Goal: Task Accomplishment & Management: Use online tool/utility

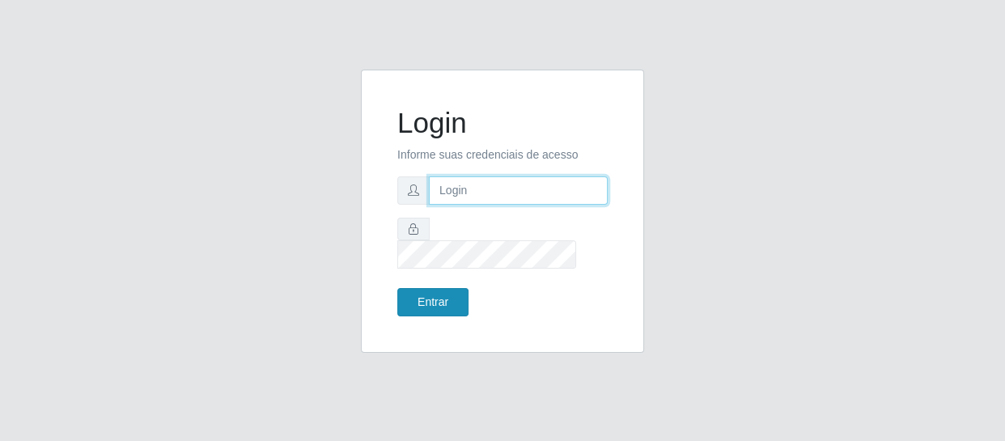
type input "[EMAIL_ADDRESS][DOMAIN_NAME]"
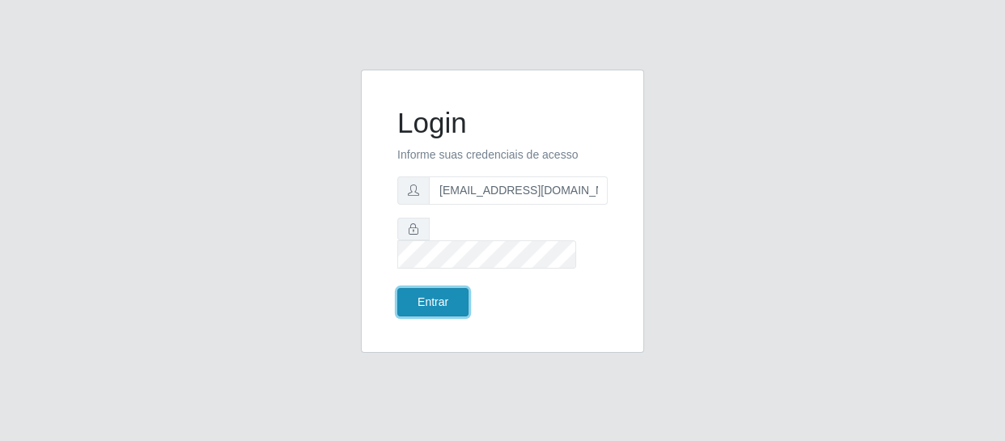
click at [429, 291] on button "Entrar" at bounding box center [432, 302] width 71 height 28
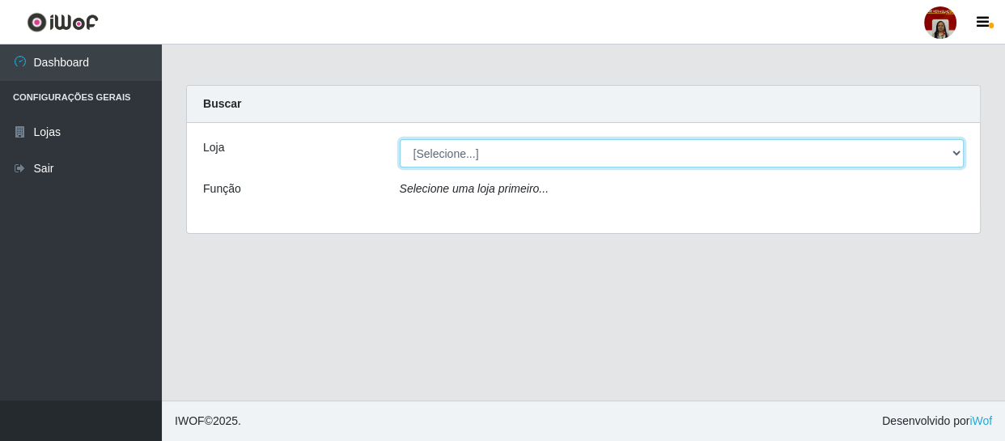
click at [461, 152] on select "[Selecione...] Mar Vermelho - Loja 04" at bounding box center [682, 153] width 565 height 28
select select "251"
click at [400, 139] on select "[Selecione...] Mar Vermelho - Loja 04" at bounding box center [682, 153] width 565 height 28
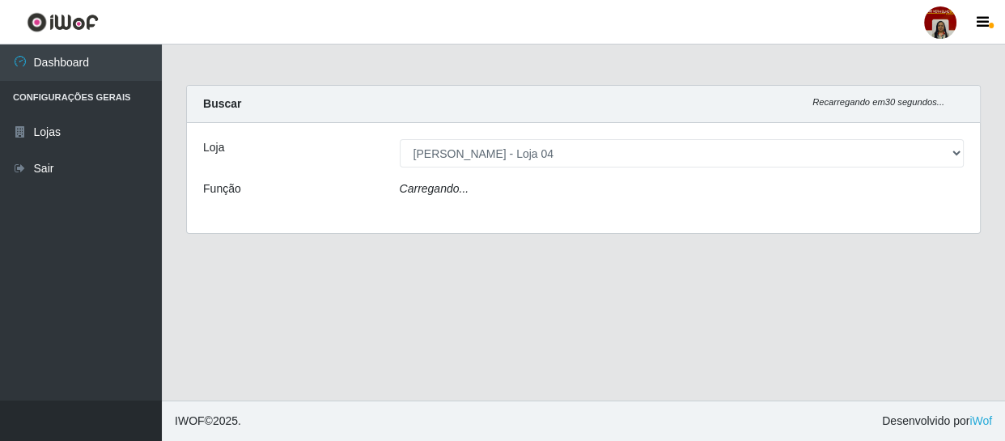
click at [469, 190] on div "Carregando..." at bounding box center [682, 191] width 589 height 23
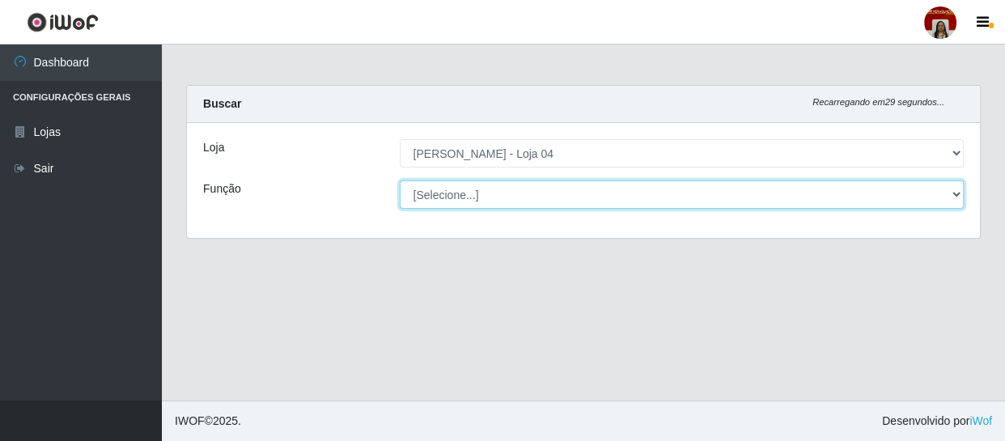
click at [469, 190] on select "[Selecione...] ASG ASG + ASG ++ Auxiliar de Depósito Auxiliar de Depósito + Aux…" at bounding box center [682, 194] width 565 height 28
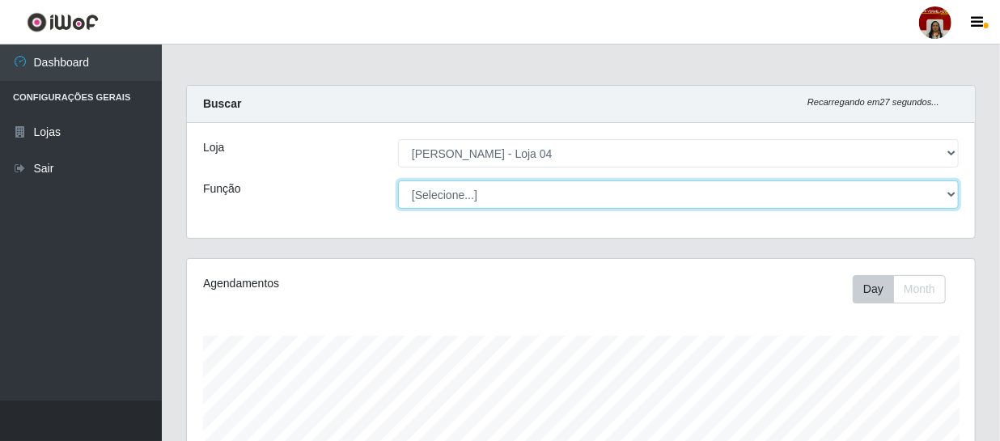
scroll to position [336, 788]
click at [398, 180] on select "[Selecione...] ASG ASG + ASG ++ Auxiliar de Depósito Auxiliar de Depósito + Aux…" at bounding box center [678, 194] width 561 height 28
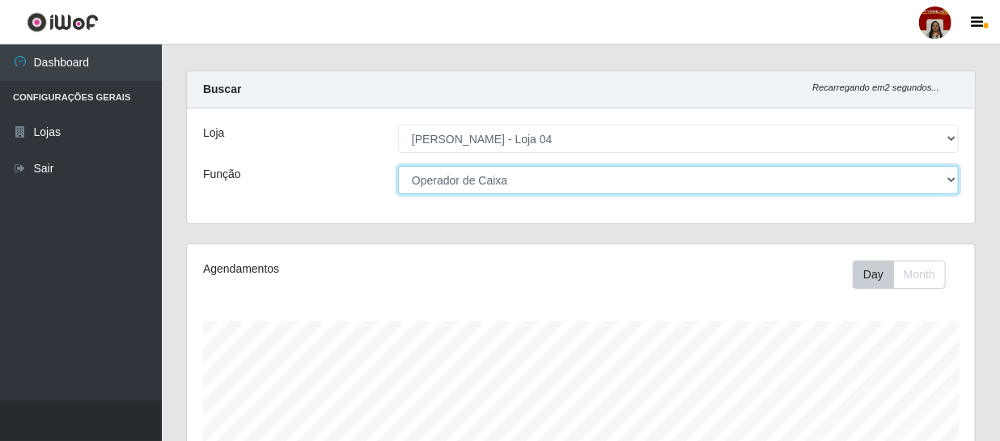
scroll to position [0, 0]
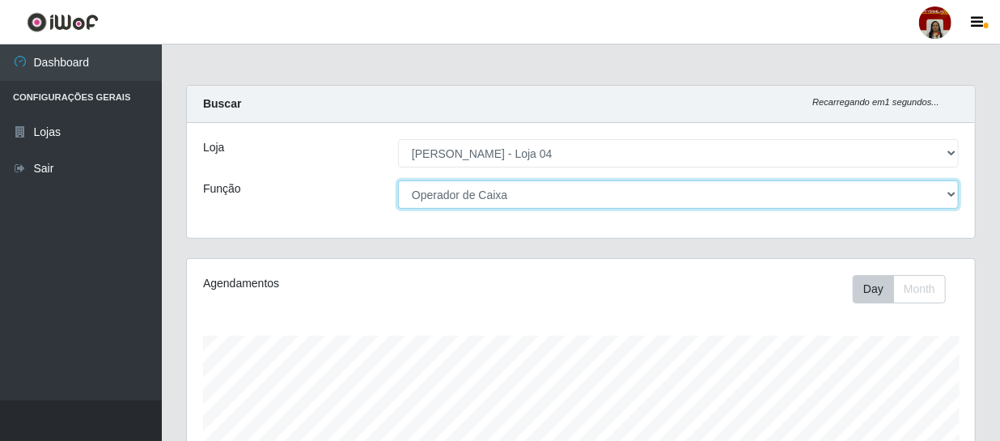
click at [499, 193] on select "[Selecione...] ASG ASG + ASG ++ Auxiliar de Depósito Auxiliar de Depósito + Aux…" at bounding box center [678, 194] width 561 height 28
click at [398, 180] on select "[Selecione...] ASG ASG + ASG ++ Auxiliar de Depósito Auxiliar de Depósito + Aux…" at bounding box center [678, 194] width 561 height 28
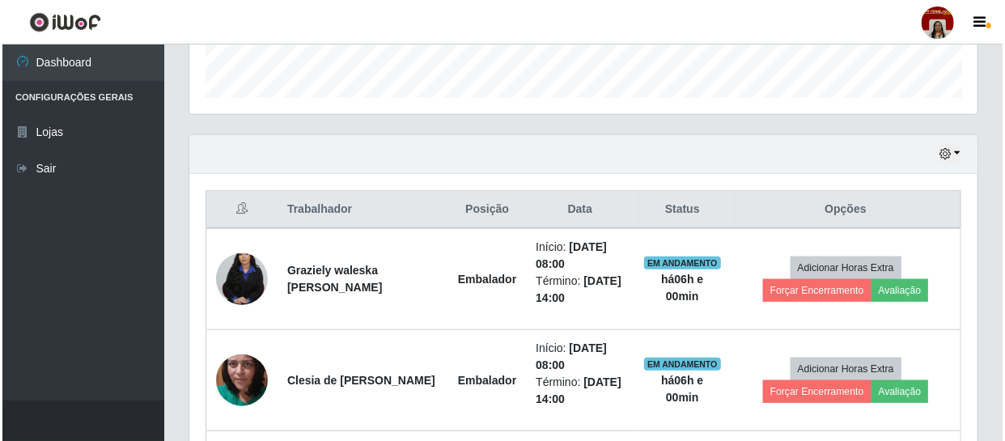
scroll to position [515, 0]
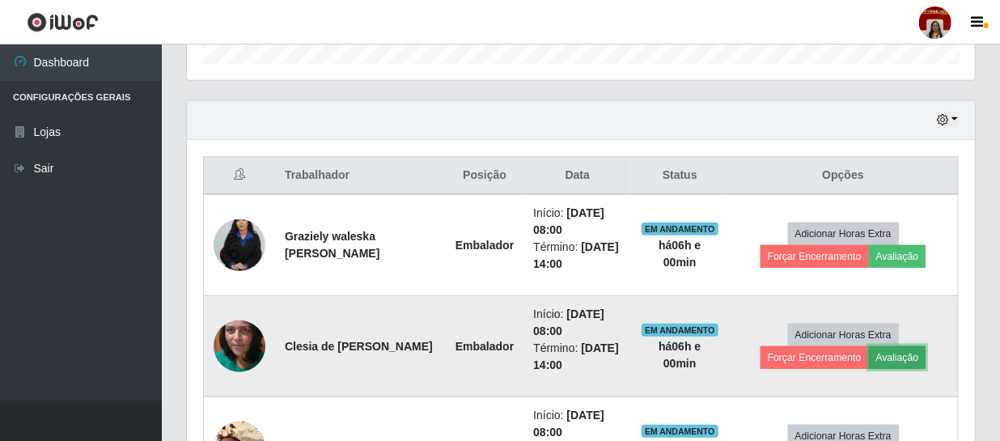
click at [892, 355] on button "Avaliação" at bounding box center [897, 357] width 57 height 23
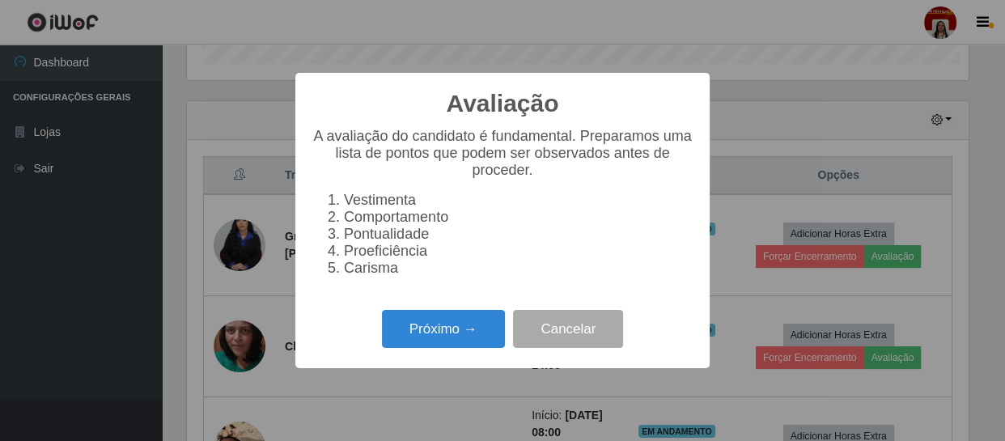
scroll to position [336, 781]
click at [449, 338] on button "Próximo →" at bounding box center [443, 329] width 123 height 38
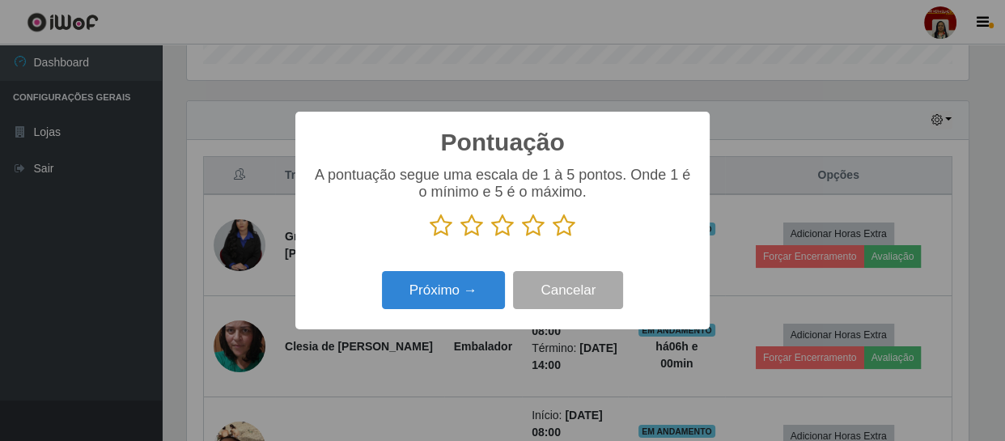
scroll to position [809043, 808596]
click at [558, 227] on icon at bounding box center [564, 226] width 23 height 24
click at [553, 238] on input "radio" at bounding box center [553, 238] width 0 height 0
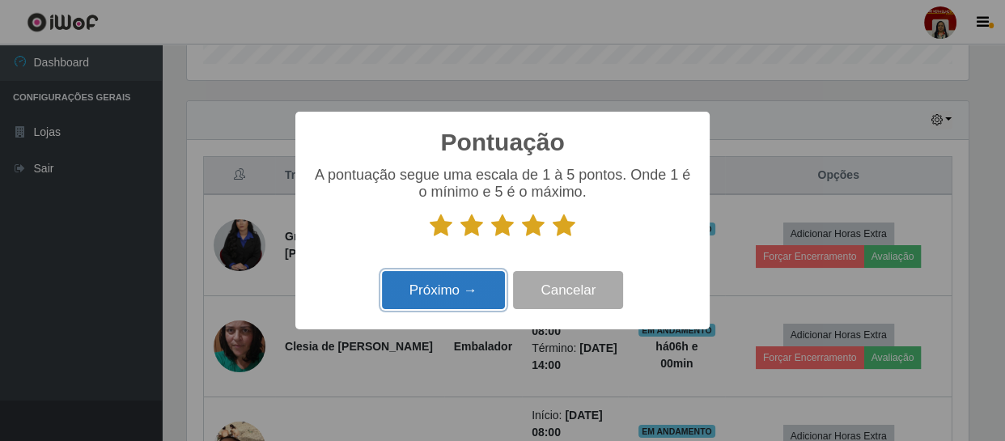
click at [442, 289] on button "Próximo →" at bounding box center [443, 290] width 123 height 38
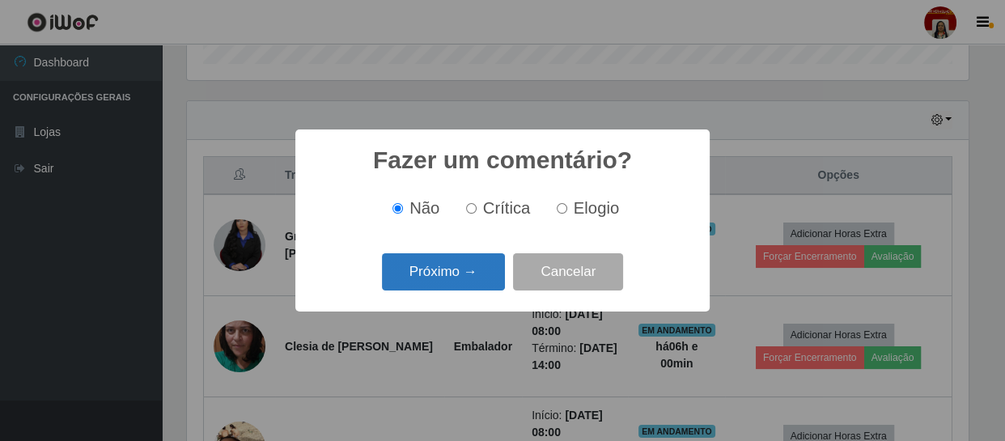
click at [447, 285] on button "Próximo →" at bounding box center [443, 272] width 123 height 38
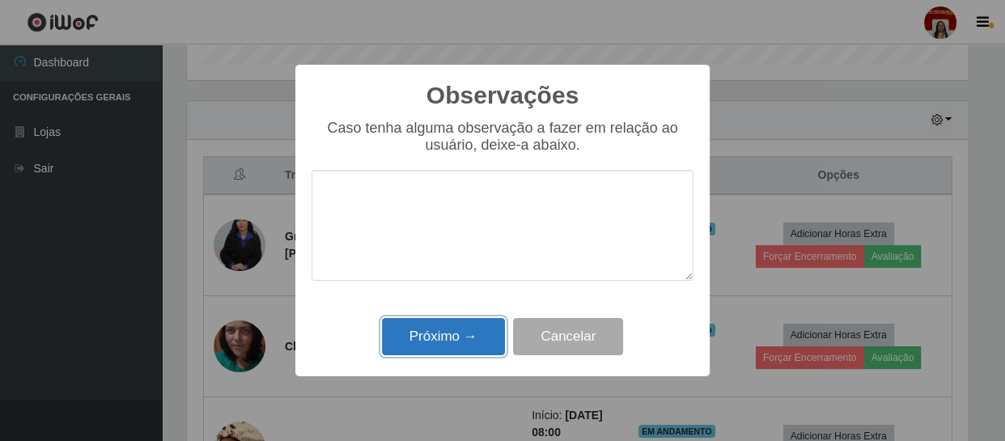
click at [448, 343] on button "Próximo →" at bounding box center [443, 337] width 123 height 38
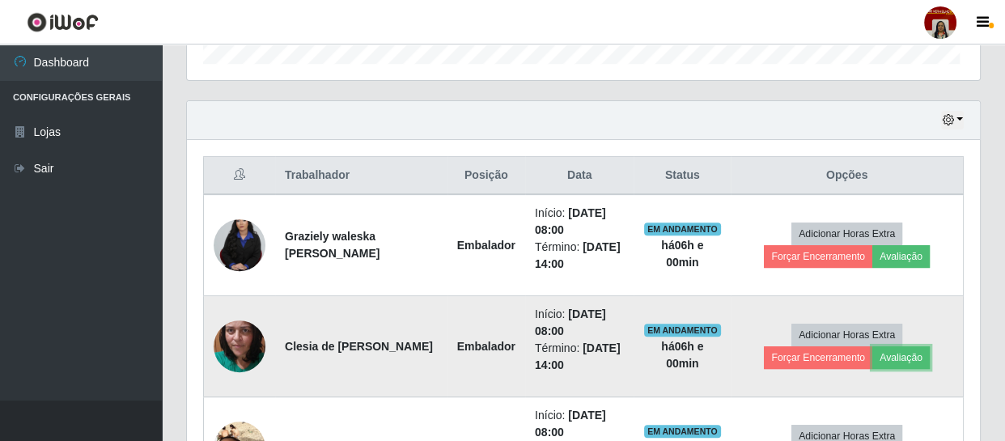
scroll to position [336, 788]
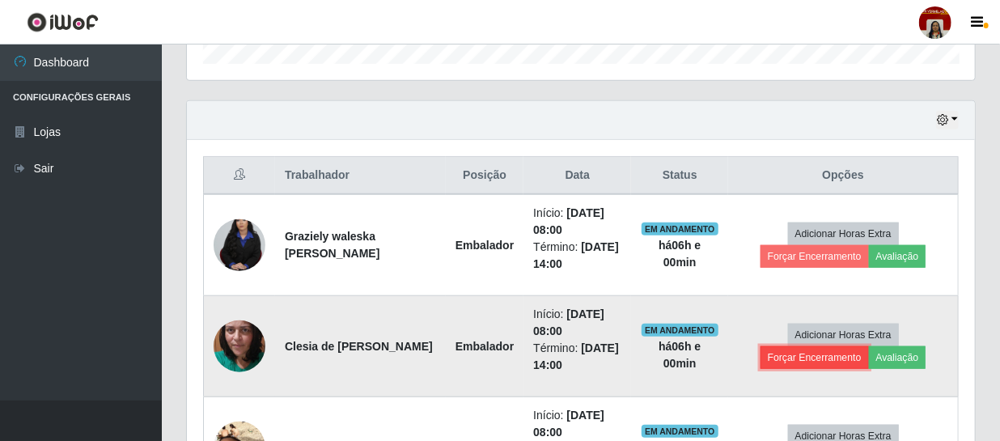
click at [793, 359] on button "Forçar Encerramento" at bounding box center [815, 357] width 108 height 23
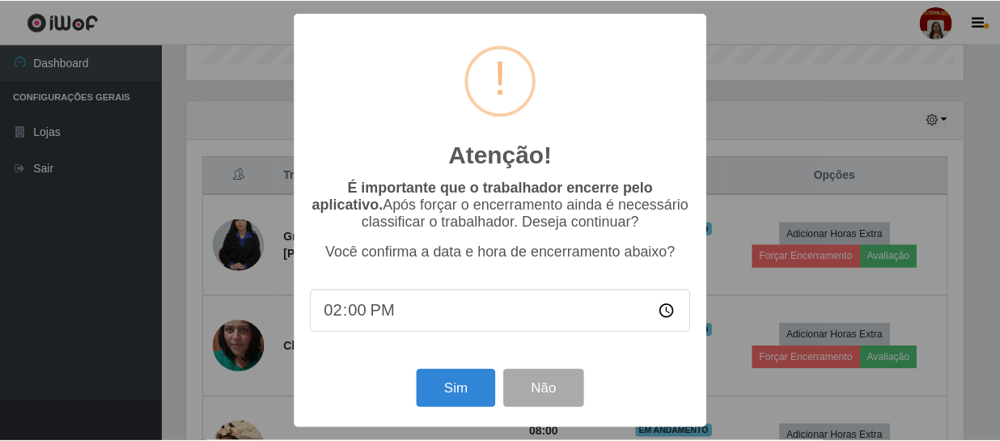
scroll to position [336, 781]
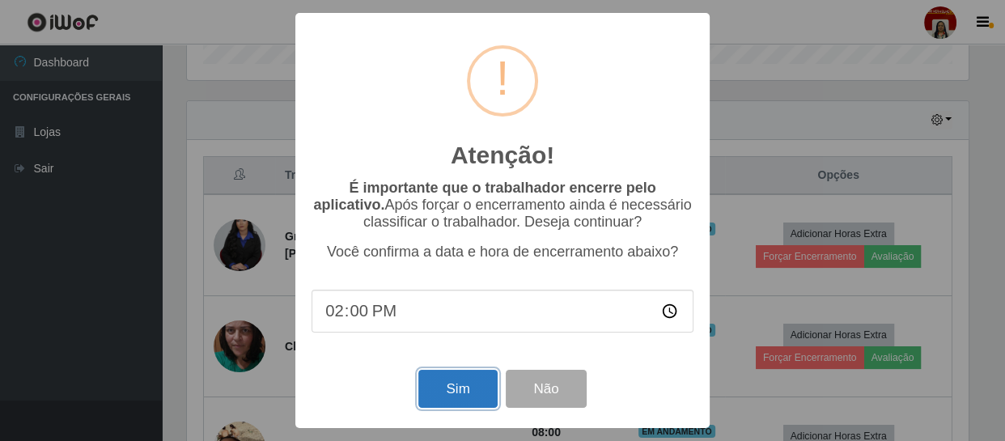
click at [456, 389] on button "Sim" at bounding box center [457, 389] width 79 height 38
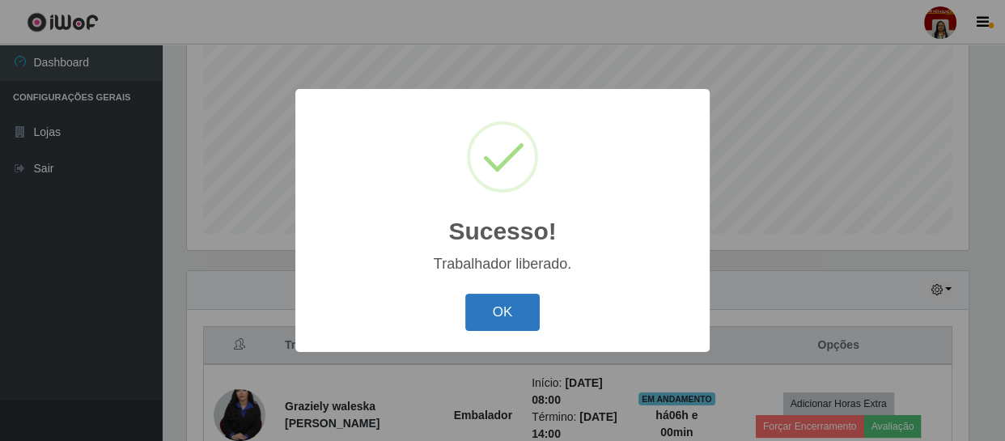
click at [515, 309] on button "OK" at bounding box center [502, 313] width 75 height 38
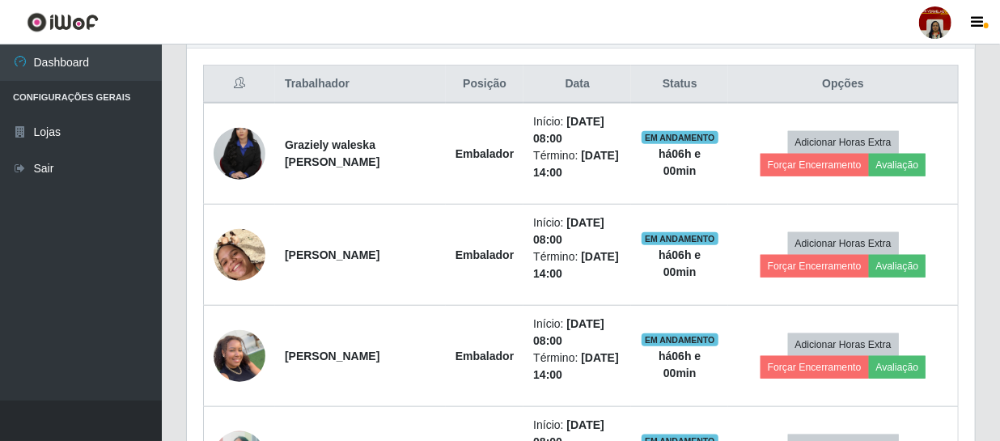
scroll to position [639, 0]
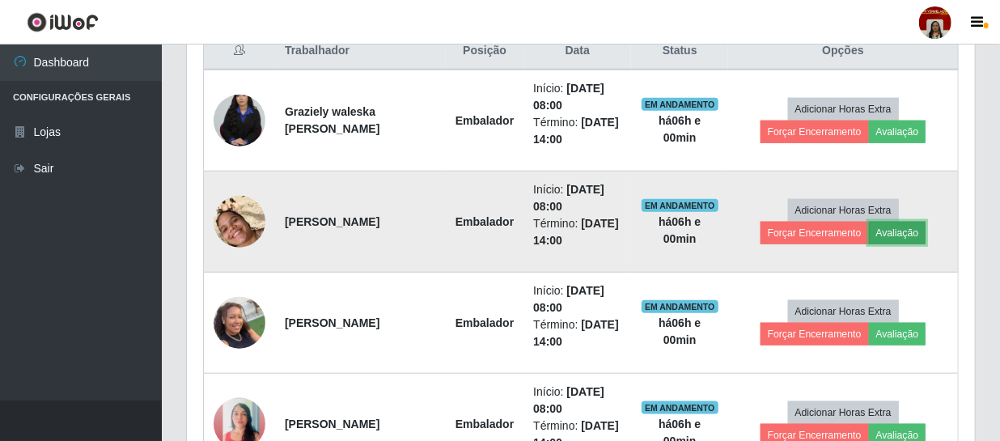
click at [889, 231] on button "Avaliação" at bounding box center [897, 233] width 57 height 23
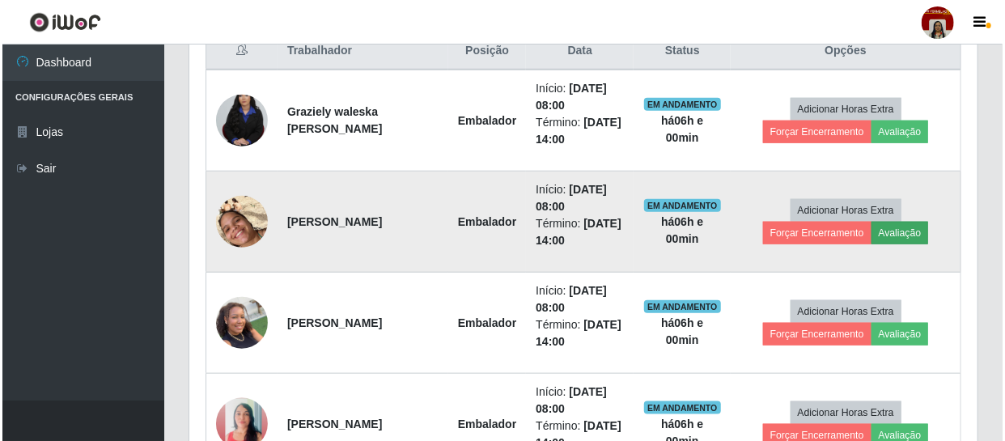
scroll to position [336, 781]
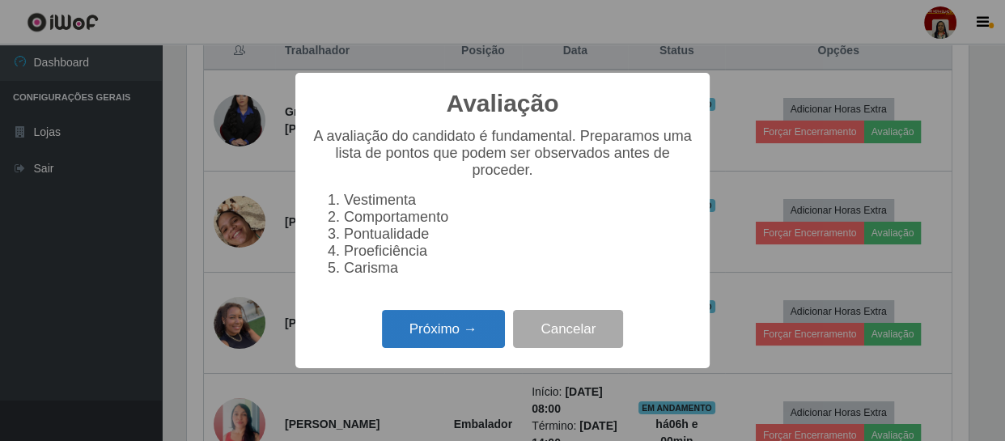
click at [451, 337] on button "Próximo →" at bounding box center [443, 329] width 123 height 38
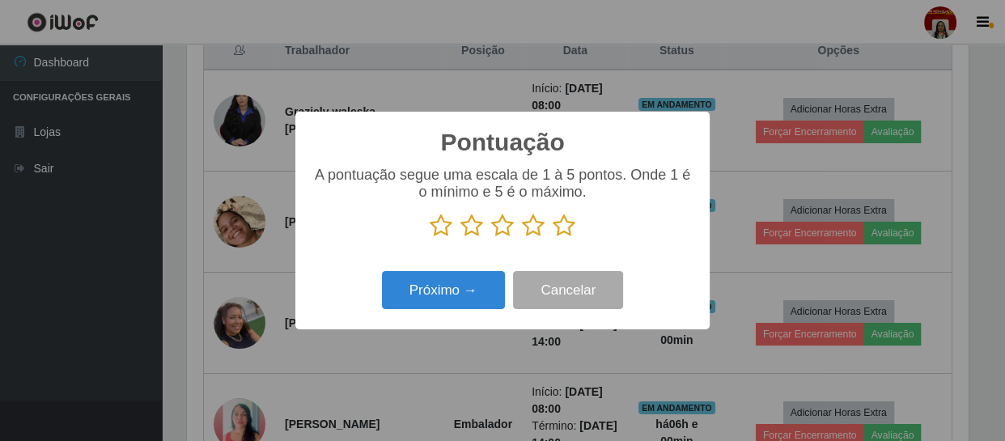
scroll to position [809043, 808596]
click at [566, 227] on icon at bounding box center [564, 226] width 23 height 24
click at [553, 238] on input "radio" at bounding box center [553, 238] width 0 height 0
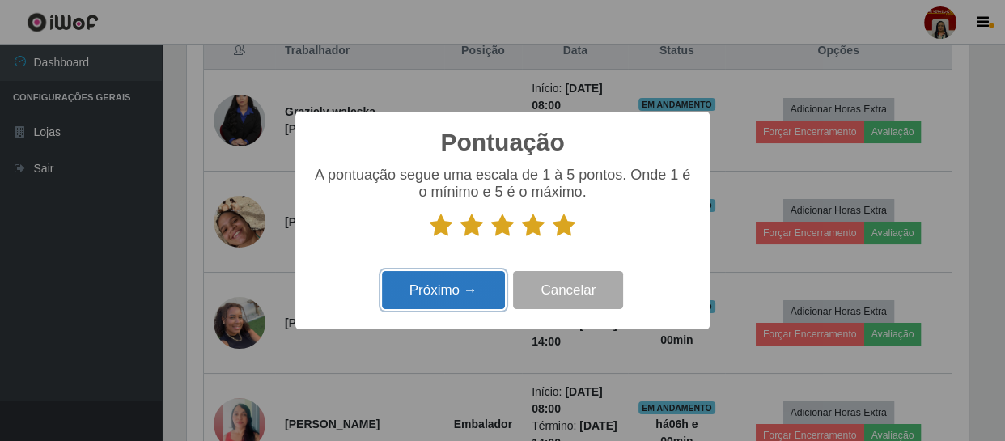
click at [458, 293] on button "Próximo →" at bounding box center [443, 290] width 123 height 38
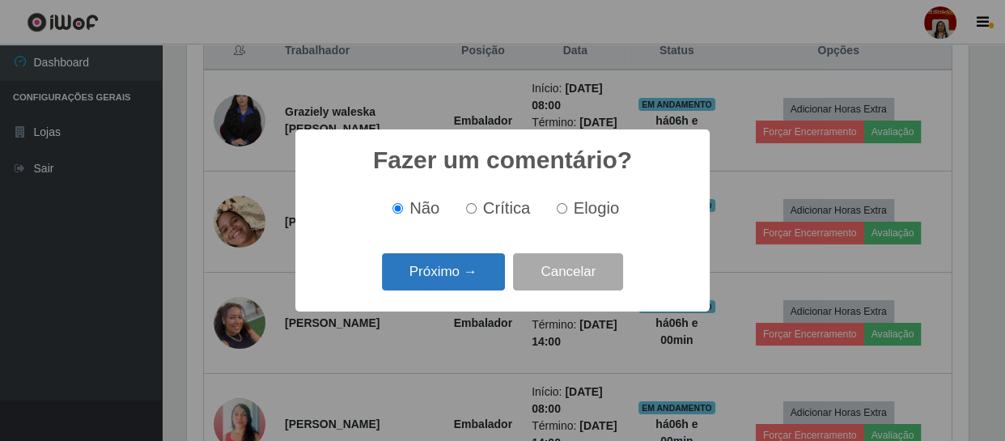
click at [478, 267] on button "Próximo →" at bounding box center [443, 272] width 123 height 38
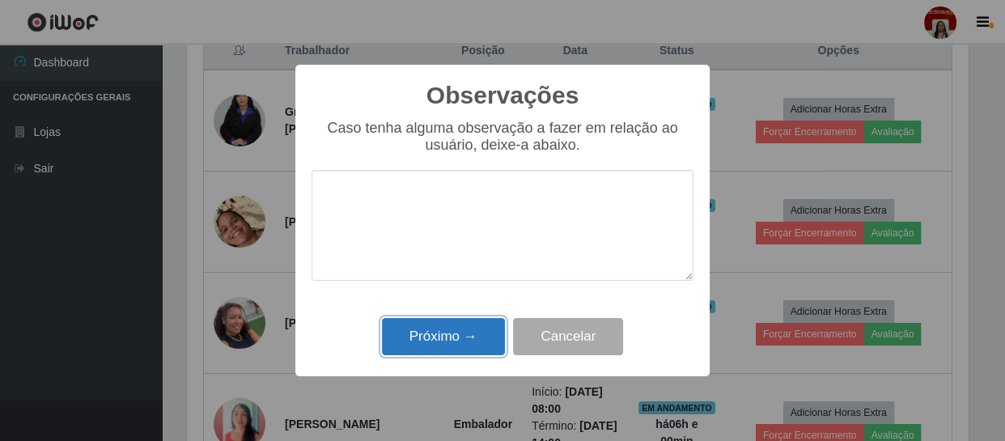
click at [453, 337] on button "Próximo →" at bounding box center [443, 337] width 123 height 38
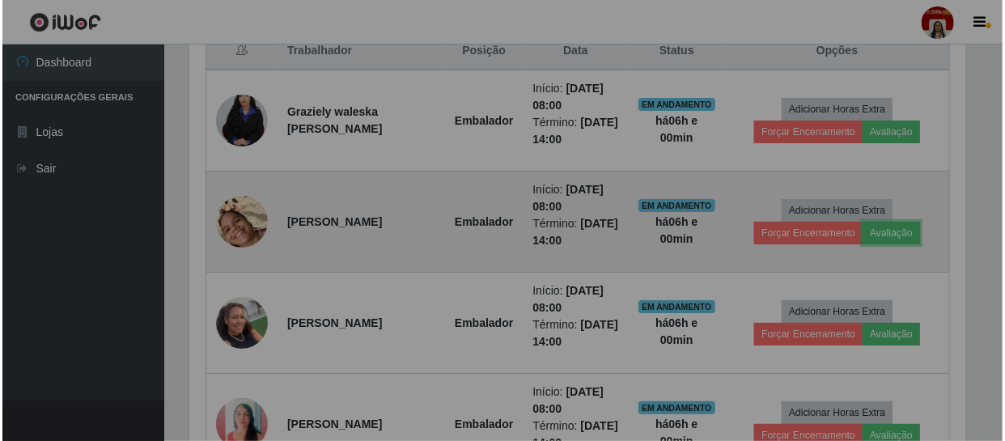
scroll to position [336, 788]
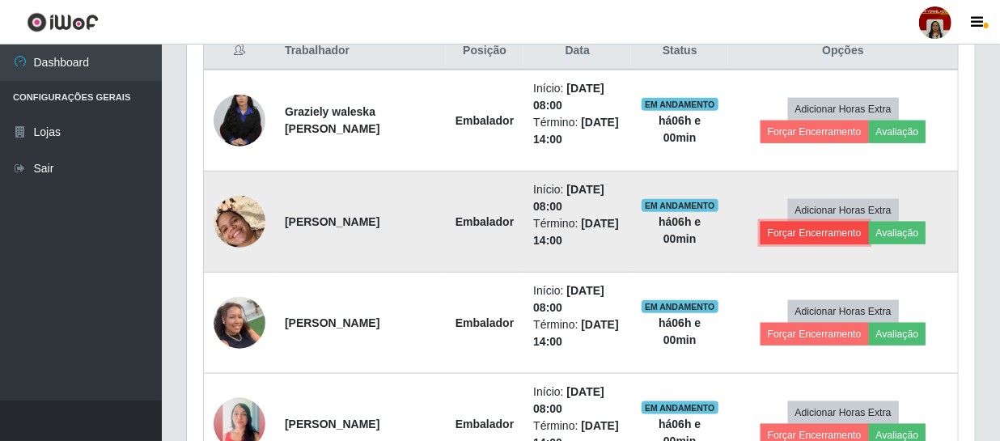
click at [796, 227] on button "Forçar Encerramento" at bounding box center [815, 233] width 108 height 23
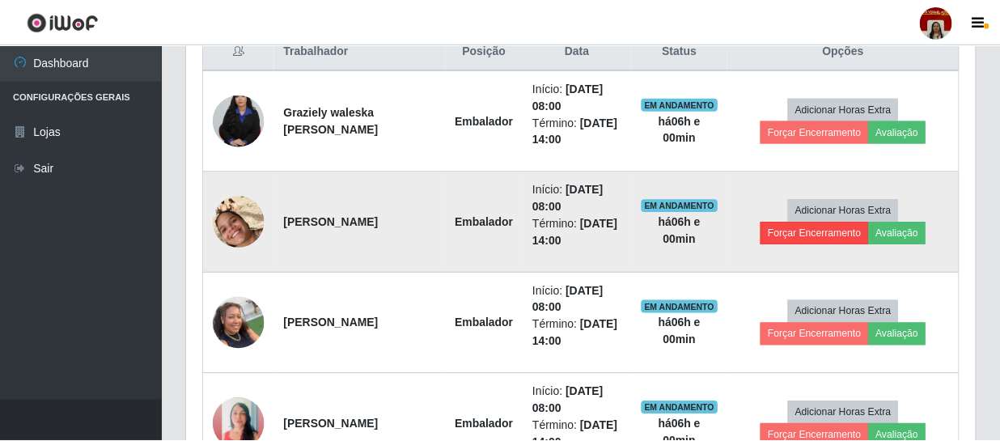
scroll to position [336, 781]
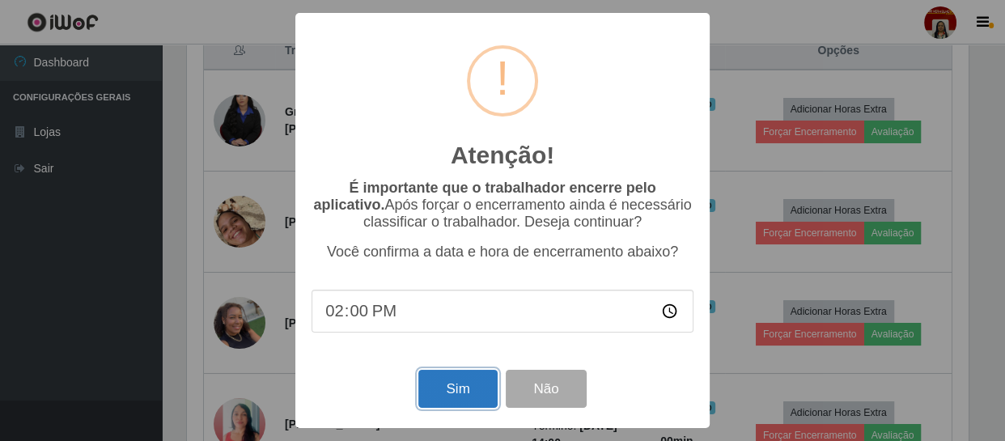
click at [469, 386] on button "Sim" at bounding box center [457, 389] width 79 height 38
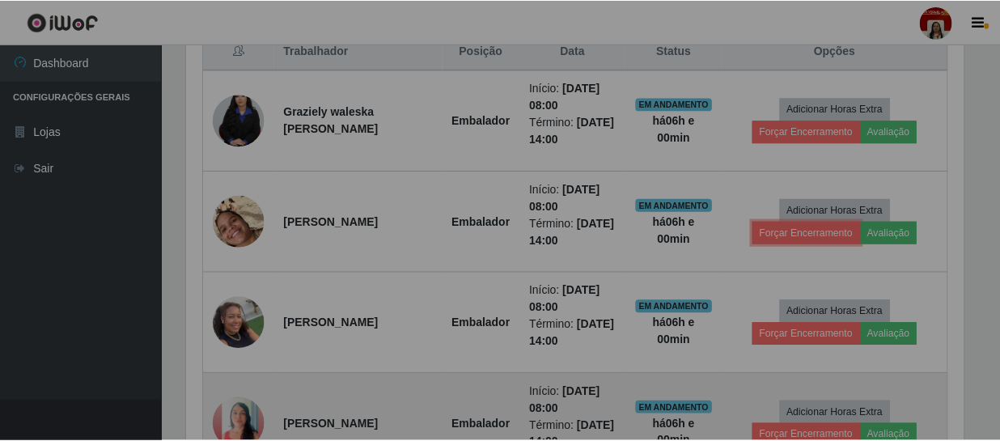
scroll to position [0, 0]
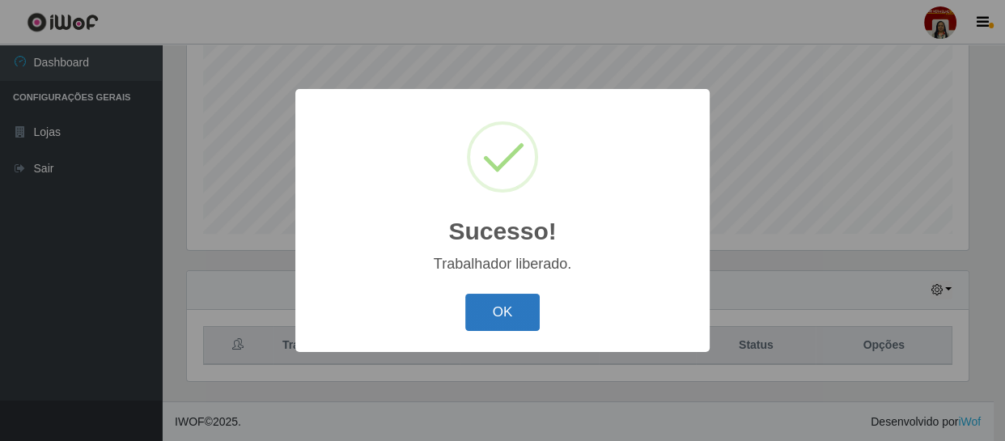
click at [510, 313] on button "OK" at bounding box center [502, 313] width 75 height 38
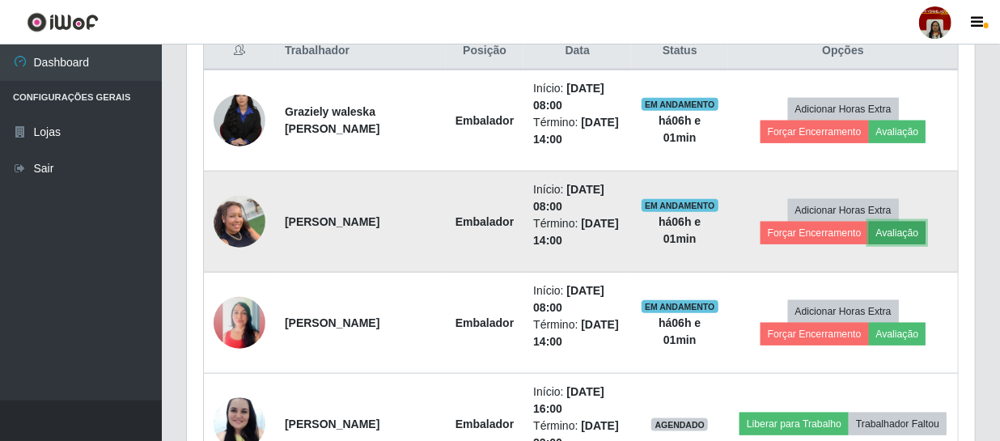
click at [920, 231] on button "Avaliação" at bounding box center [897, 233] width 57 height 23
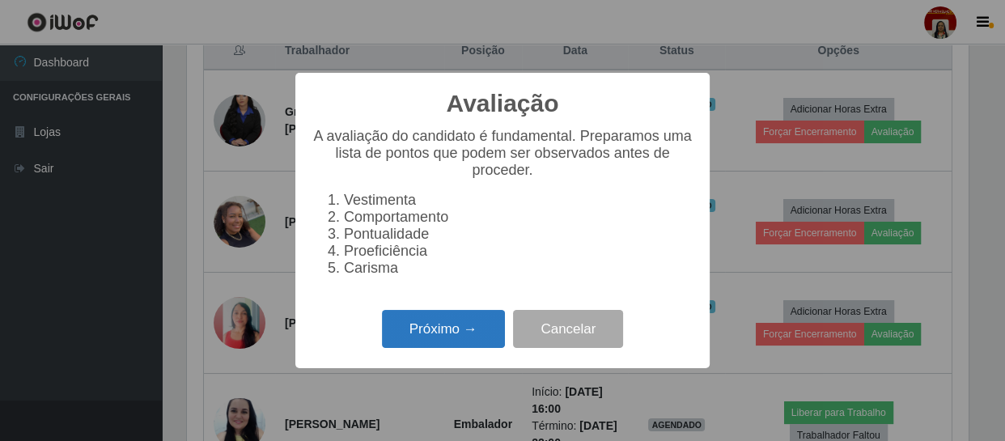
click at [461, 335] on button "Próximo →" at bounding box center [443, 329] width 123 height 38
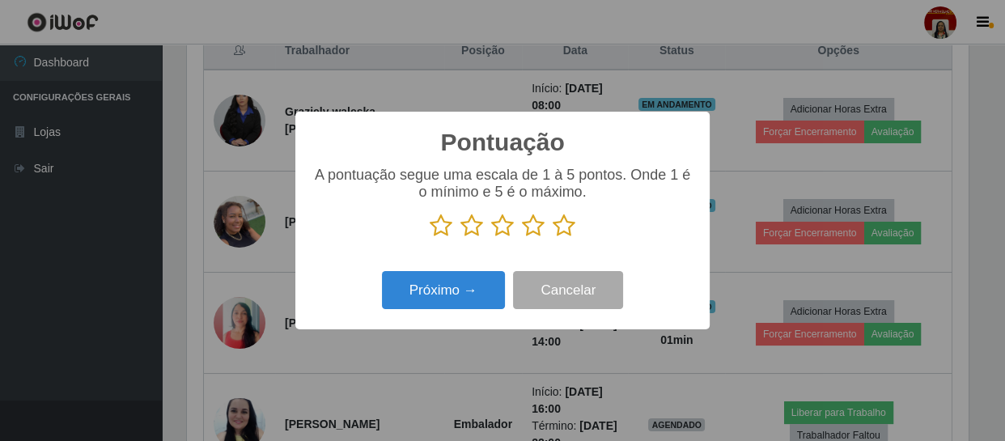
drag, startPoint x: 567, startPoint y: 223, endPoint x: 558, endPoint y: 233, distance: 13.7
click at [567, 224] on icon at bounding box center [564, 226] width 23 height 24
click at [553, 238] on input "radio" at bounding box center [553, 238] width 0 height 0
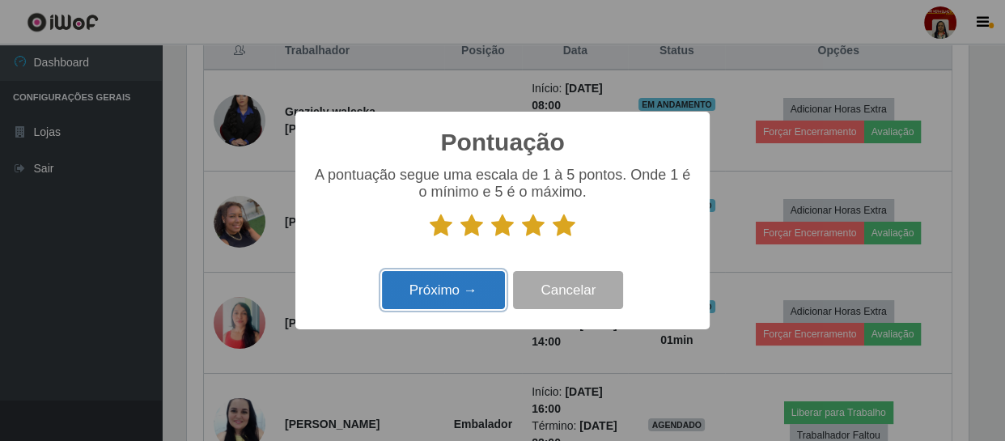
click at [461, 290] on button "Próximo →" at bounding box center [443, 290] width 123 height 38
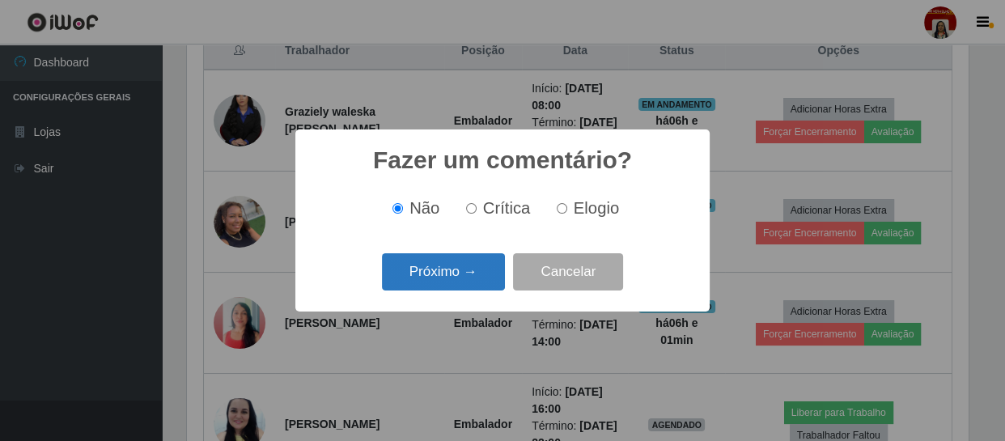
click at [461, 272] on button "Próximo →" at bounding box center [443, 272] width 123 height 38
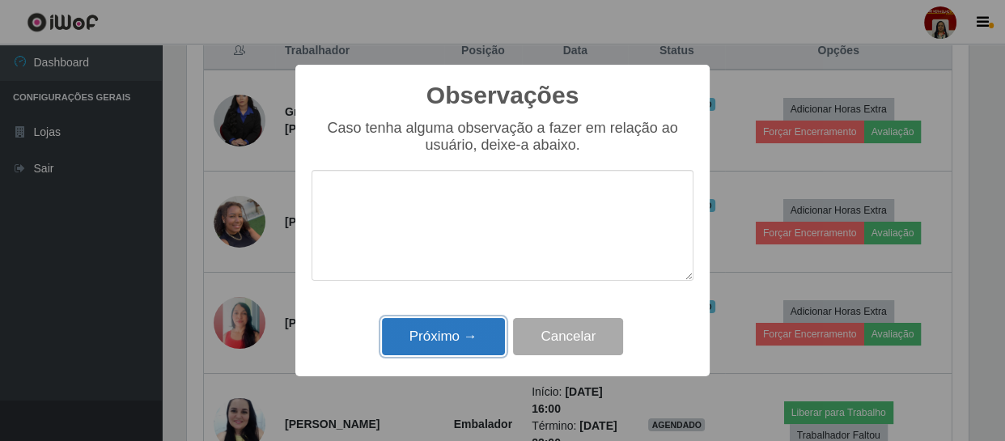
click at [458, 340] on button "Próximo →" at bounding box center [443, 337] width 123 height 38
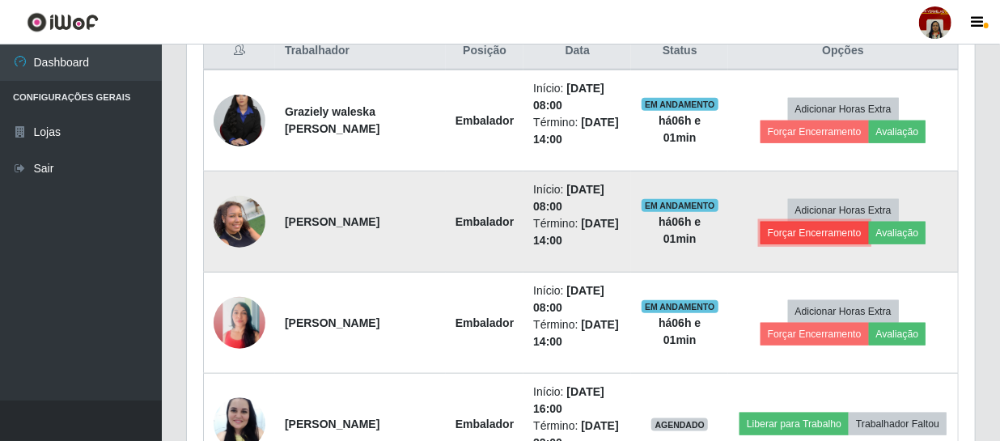
click at [811, 228] on button "Forçar Encerramento" at bounding box center [815, 233] width 108 height 23
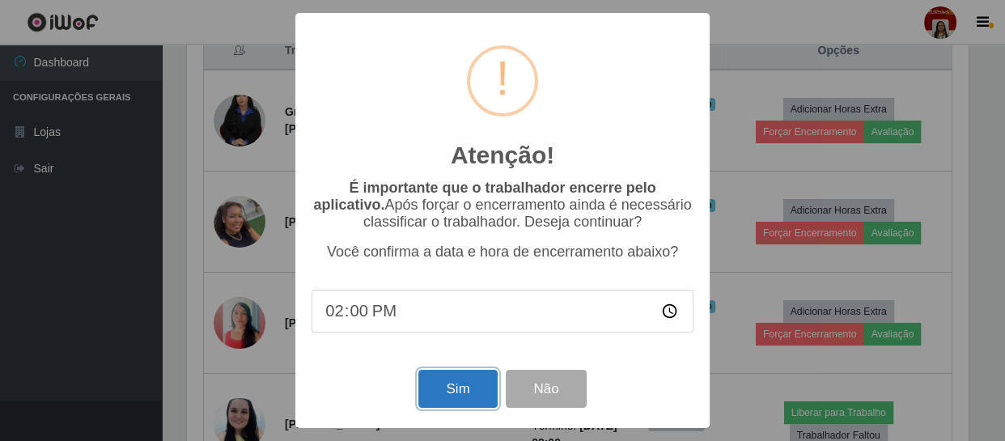
click at [461, 386] on button "Sim" at bounding box center [457, 389] width 79 height 38
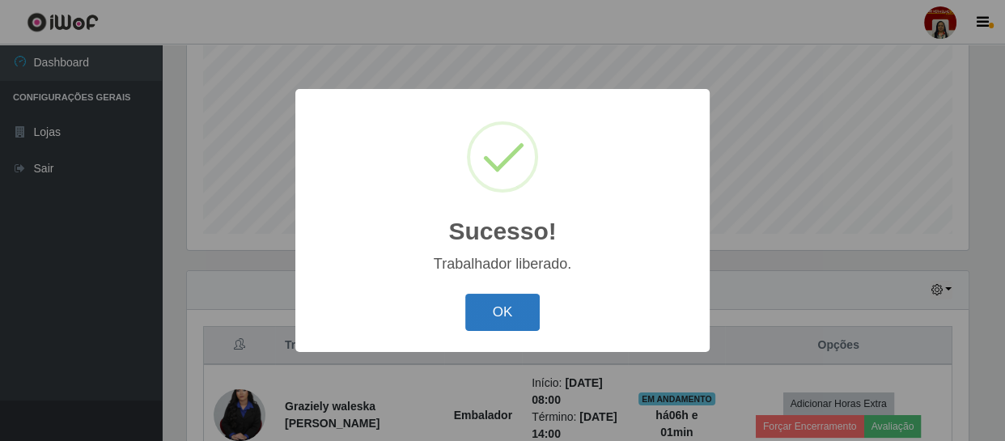
click at [504, 308] on button "OK" at bounding box center [502, 313] width 75 height 38
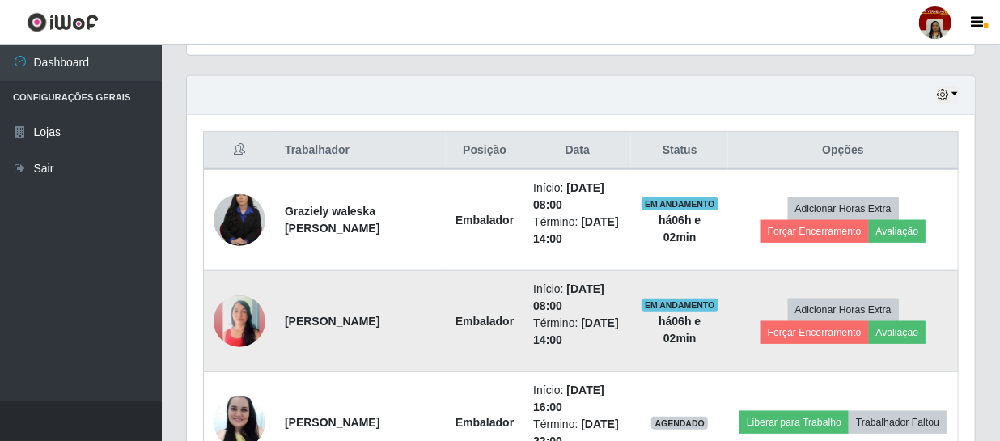
scroll to position [566, 0]
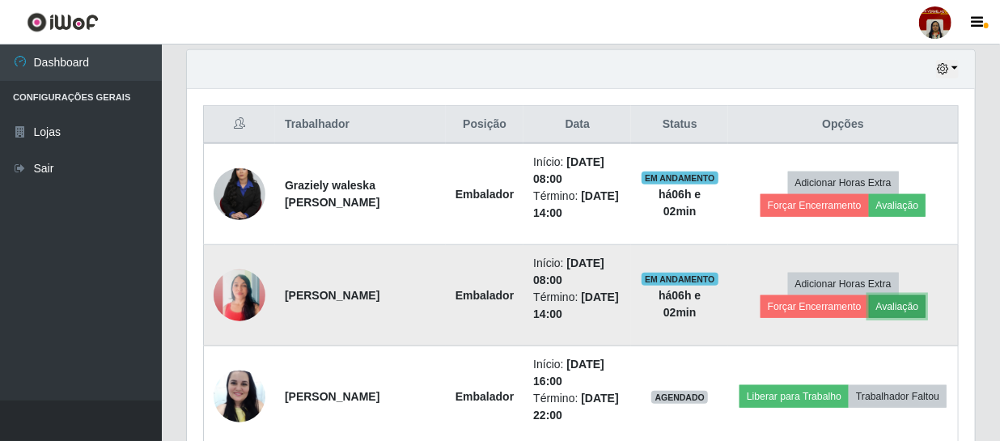
click at [894, 308] on button "Avaliação" at bounding box center [897, 306] width 57 height 23
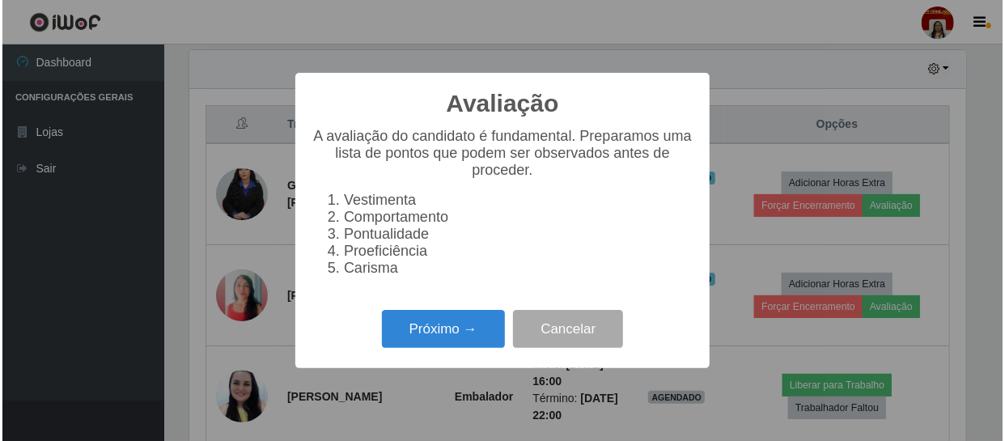
scroll to position [336, 781]
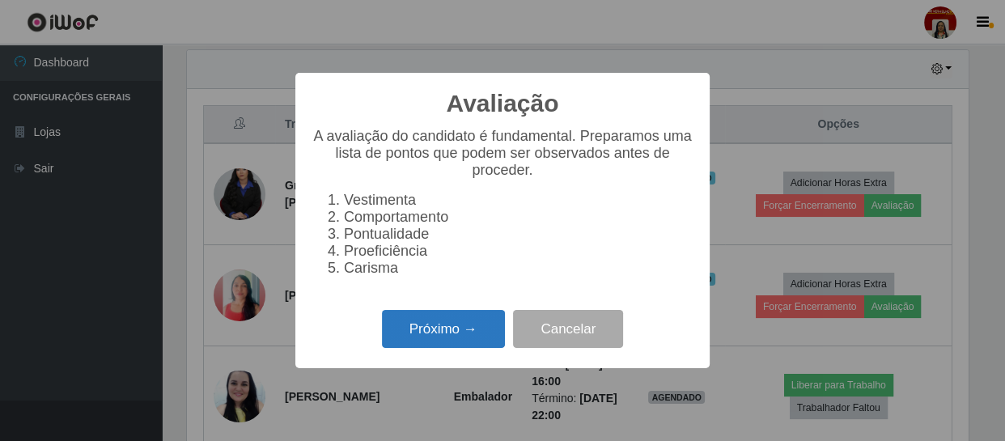
click at [465, 329] on button "Próximo →" at bounding box center [443, 329] width 123 height 38
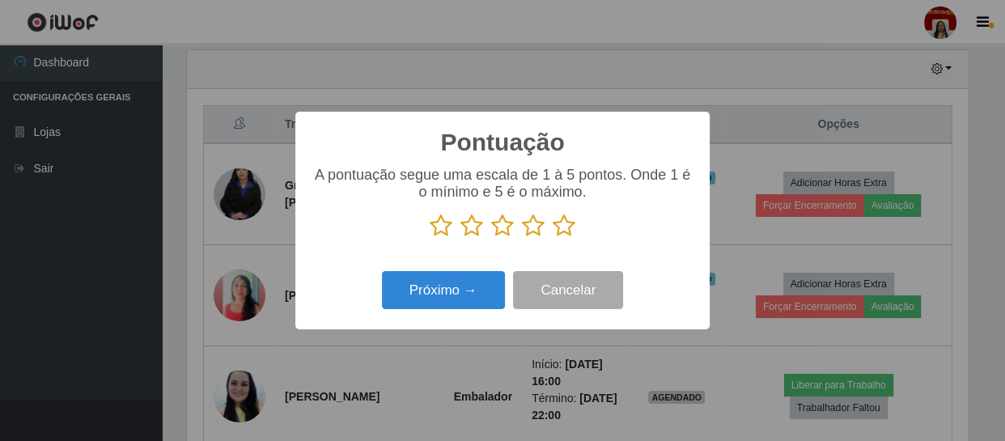
click at [563, 231] on icon at bounding box center [564, 226] width 23 height 24
click at [553, 238] on input "radio" at bounding box center [553, 238] width 0 height 0
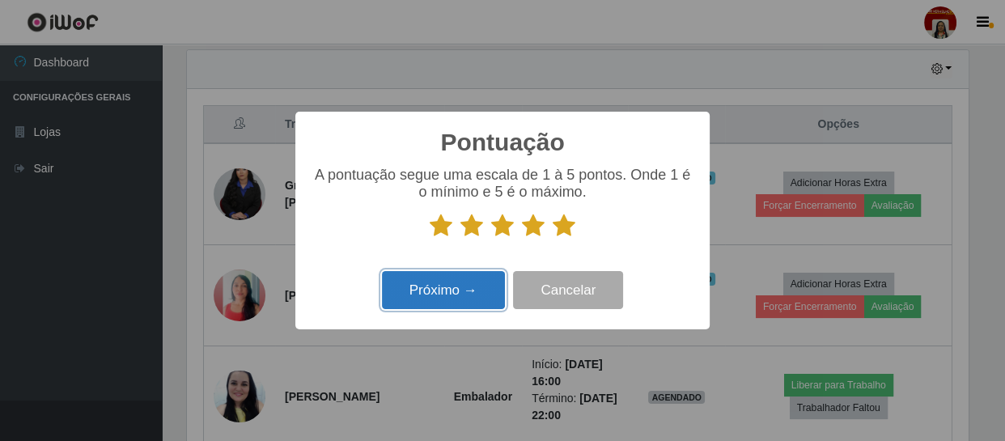
click at [439, 300] on button "Próximo →" at bounding box center [443, 290] width 123 height 38
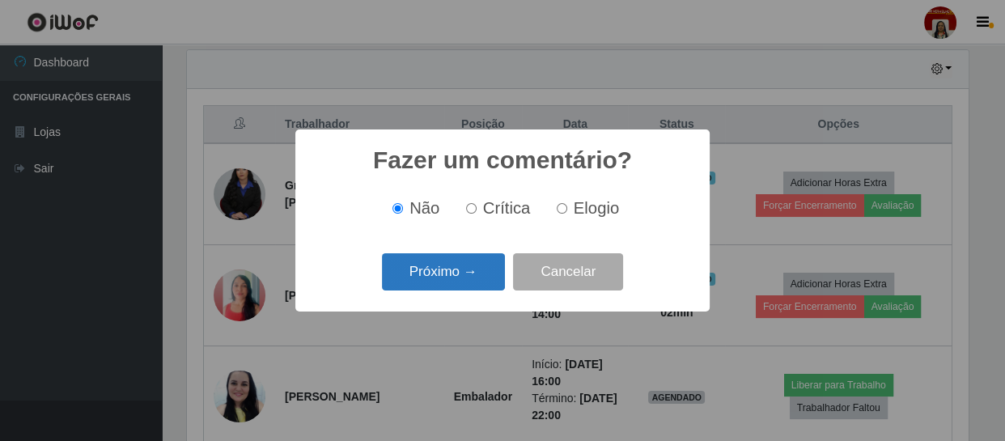
click at [463, 278] on button "Próximo →" at bounding box center [443, 272] width 123 height 38
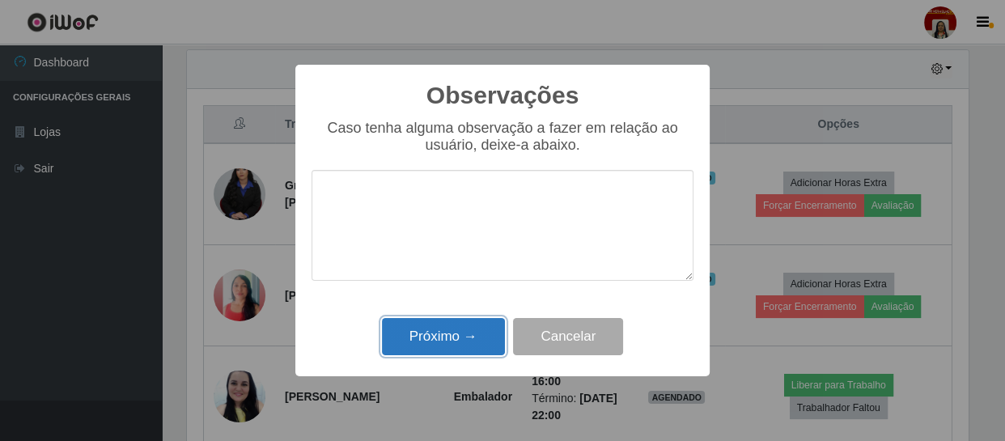
click at [449, 335] on button "Próximo →" at bounding box center [443, 337] width 123 height 38
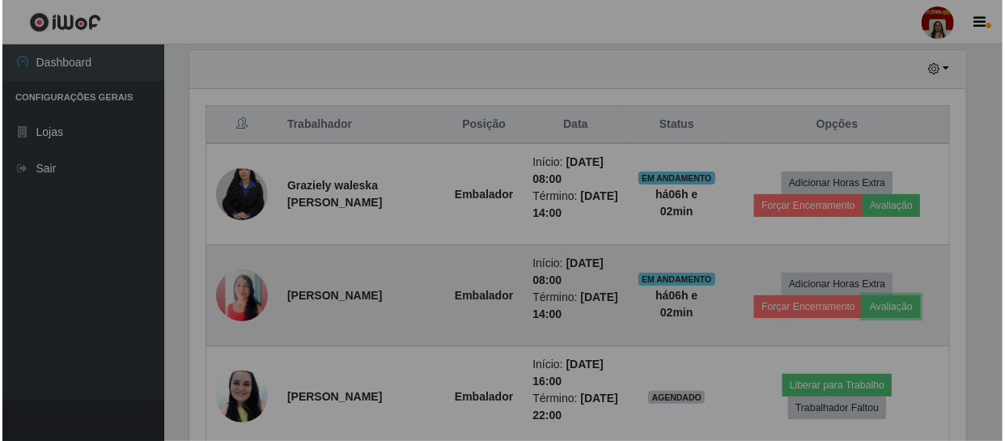
scroll to position [336, 788]
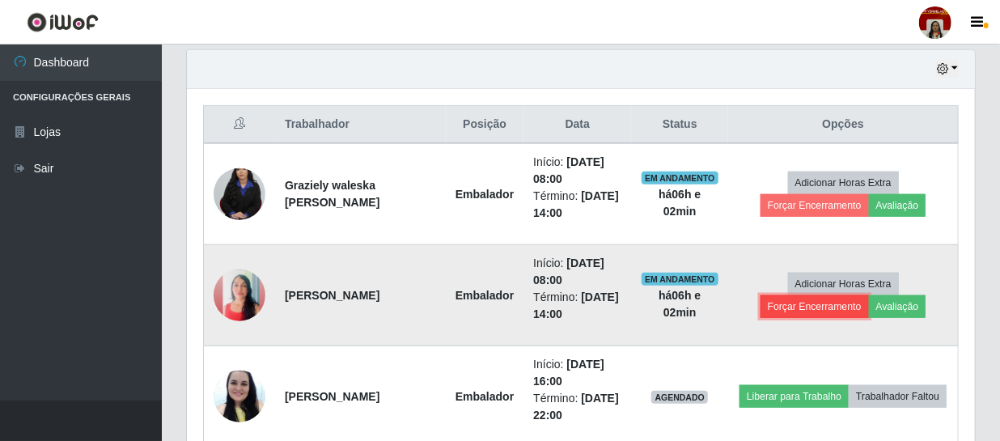
click at [788, 308] on button "Forçar Encerramento" at bounding box center [815, 306] width 108 height 23
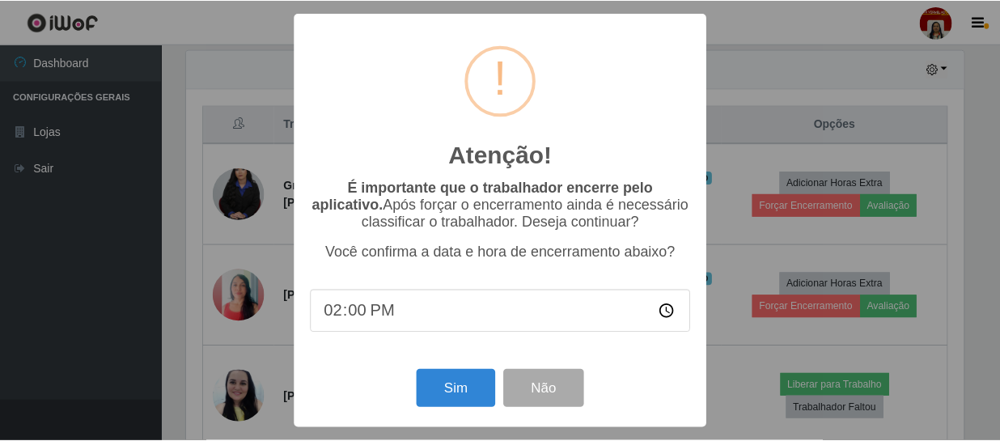
scroll to position [336, 781]
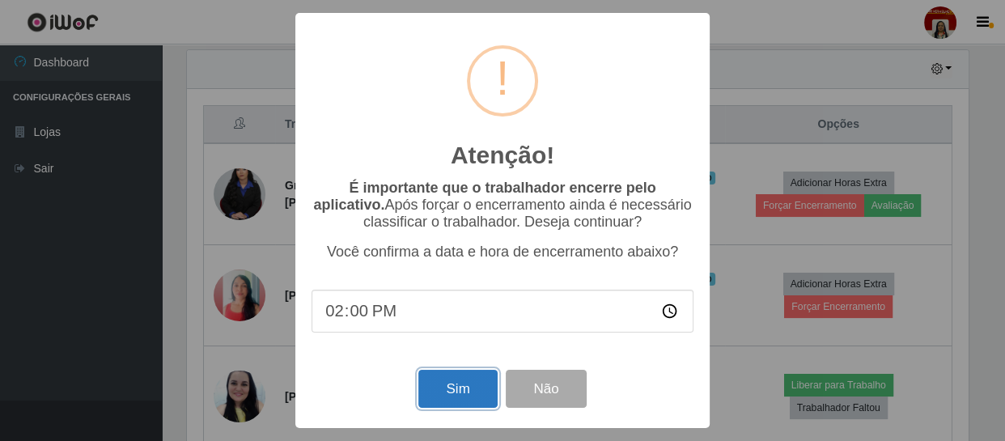
click at [474, 389] on button "Sim" at bounding box center [457, 389] width 79 height 38
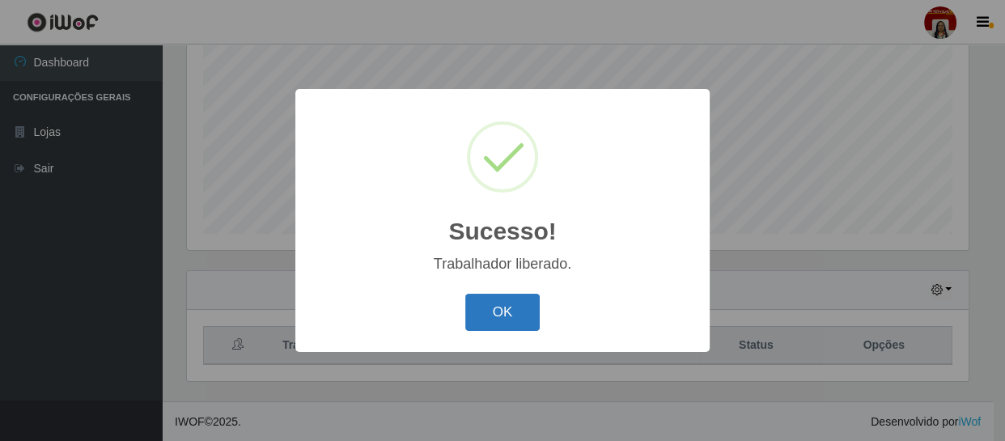
click at [513, 312] on button "OK" at bounding box center [502, 313] width 75 height 38
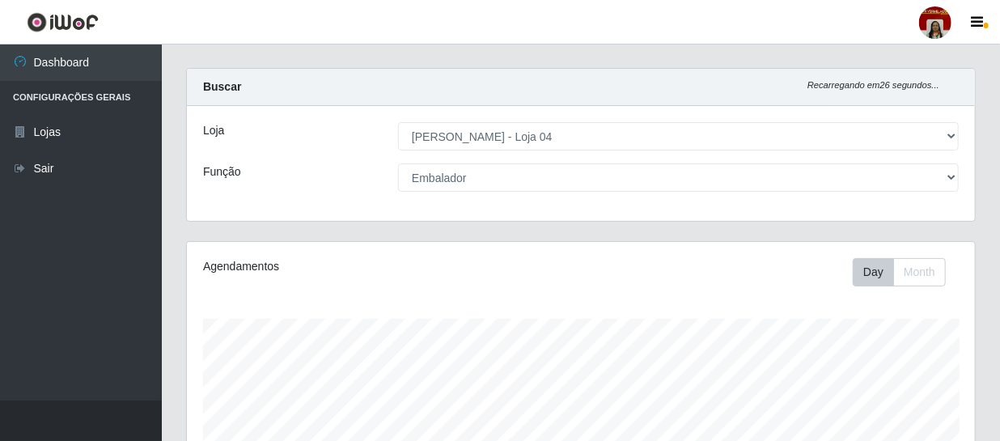
scroll to position [0, 0]
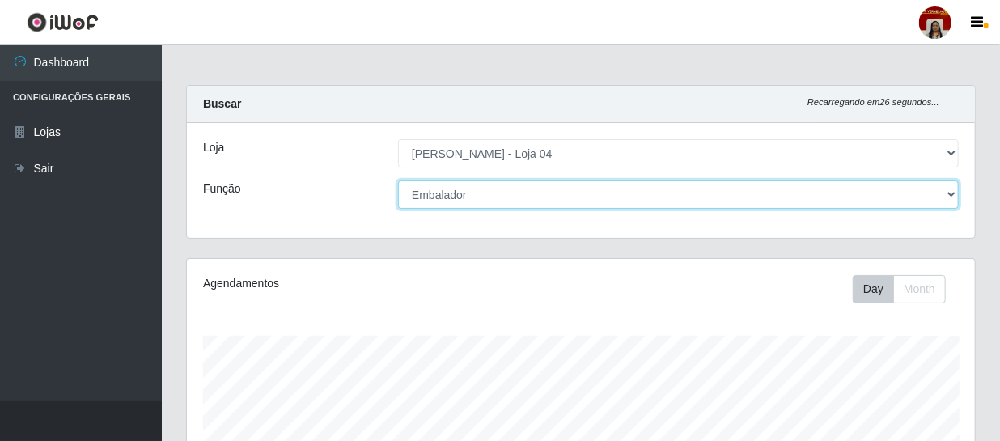
click at [452, 193] on select "[Selecione...] ASG ASG + ASG ++ Auxiliar de Depósito Auxiliar de Depósito + Aux…" at bounding box center [678, 194] width 561 height 28
click at [398, 180] on select "[Selecione...] ASG ASG + ASG ++ Auxiliar de Depósito Auxiliar de Depósito + Aux…" at bounding box center [678, 194] width 561 height 28
click at [464, 191] on select "[Selecione...] ASG ASG + ASG ++ Auxiliar de Depósito Auxiliar de Depósito + Aux…" at bounding box center [678, 194] width 561 height 28
click at [398, 180] on select "[Selecione...] ASG ASG + ASG ++ Auxiliar de Depósito Auxiliar de Depósito + Aux…" at bounding box center [678, 194] width 561 height 28
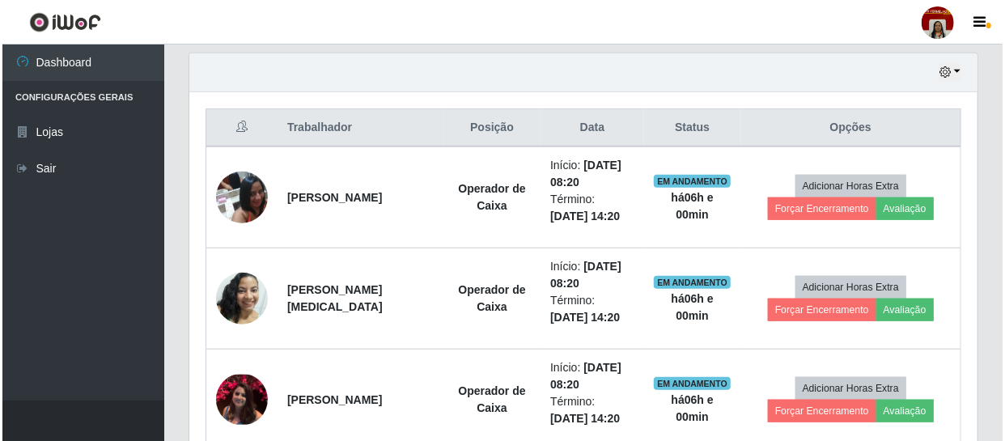
scroll to position [662, 0]
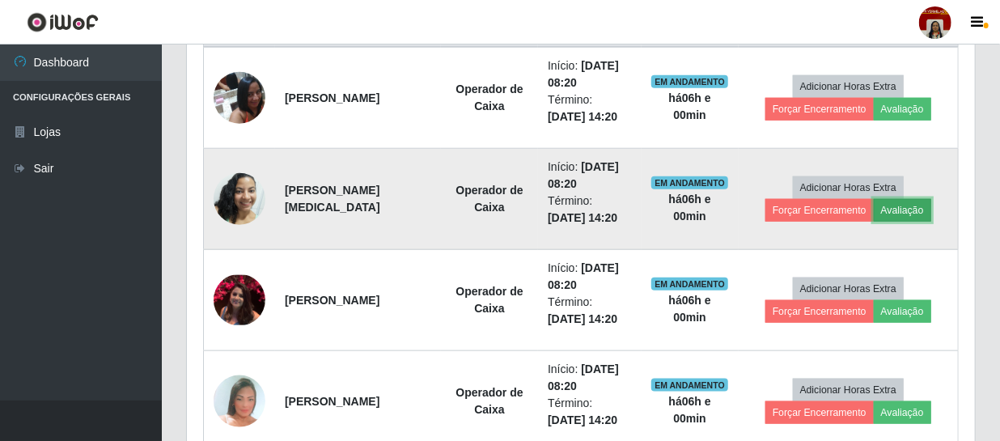
click at [892, 202] on button "Avaliação" at bounding box center [902, 210] width 57 height 23
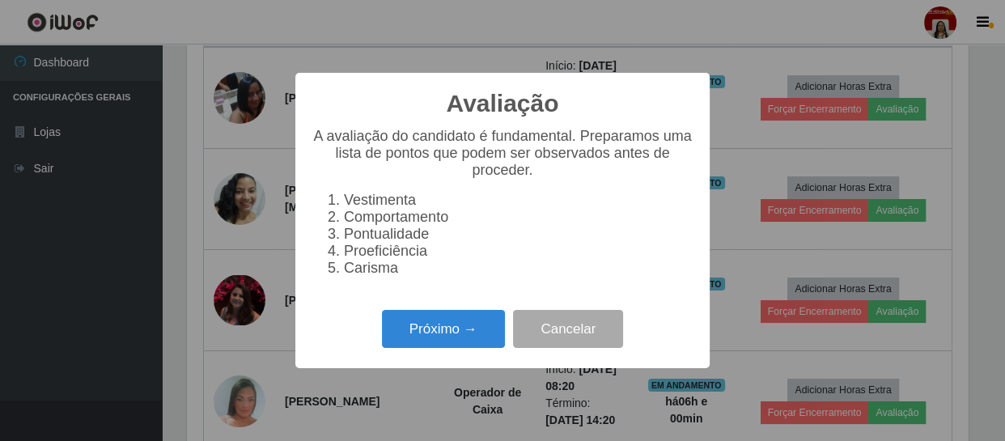
scroll to position [336, 781]
click at [444, 340] on button "Próximo →" at bounding box center [443, 329] width 123 height 38
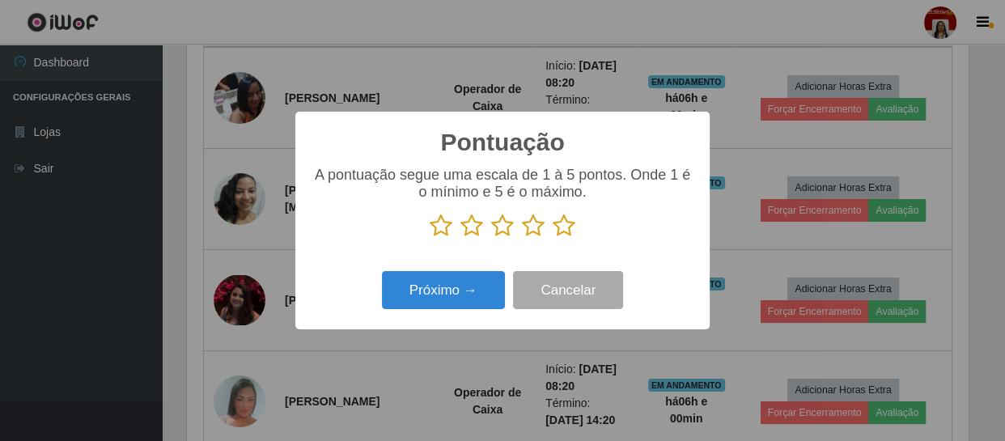
scroll to position [809043, 808596]
click at [562, 234] on icon at bounding box center [564, 226] width 23 height 24
click at [553, 238] on input "radio" at bounding box center [553, 238] width 0 height 0
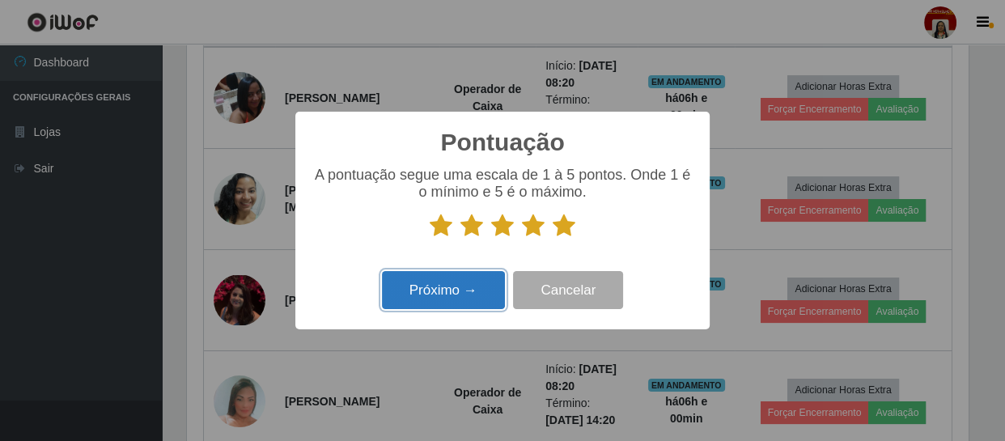
click at [448, 282] on button "Próximo →" at bounding box center [443, 290] width 123 height 38
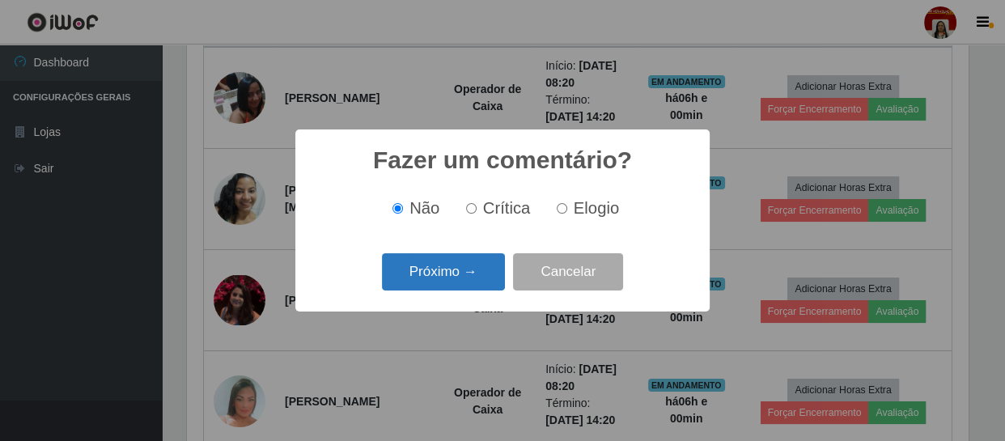
click at [463, 268] on button "Próximo →" at bounding box center [443, 272] width 123 height 38
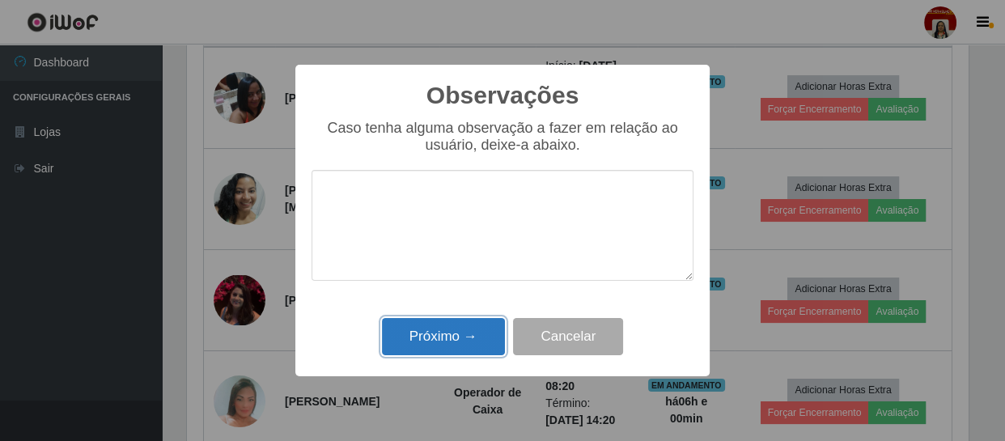
click at [452, 345] on button "Próximo →" at bounding box center [443, 337] width 123 height 38
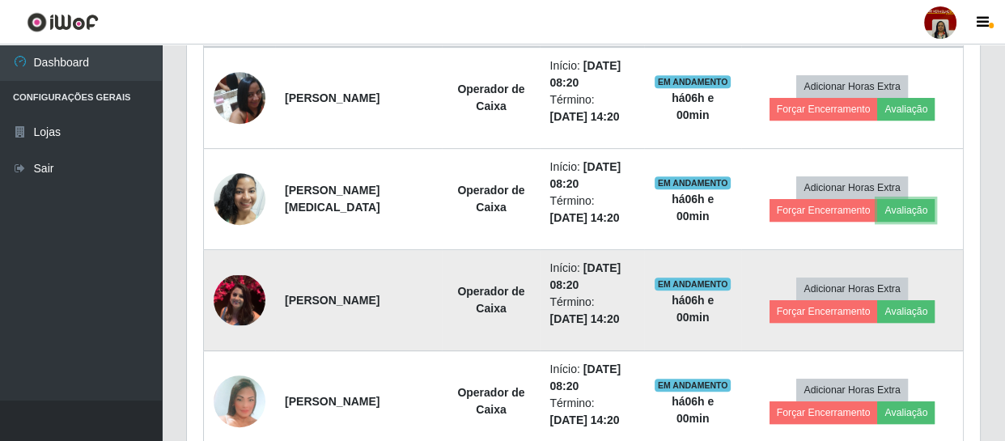
scroll to position [336, 788]
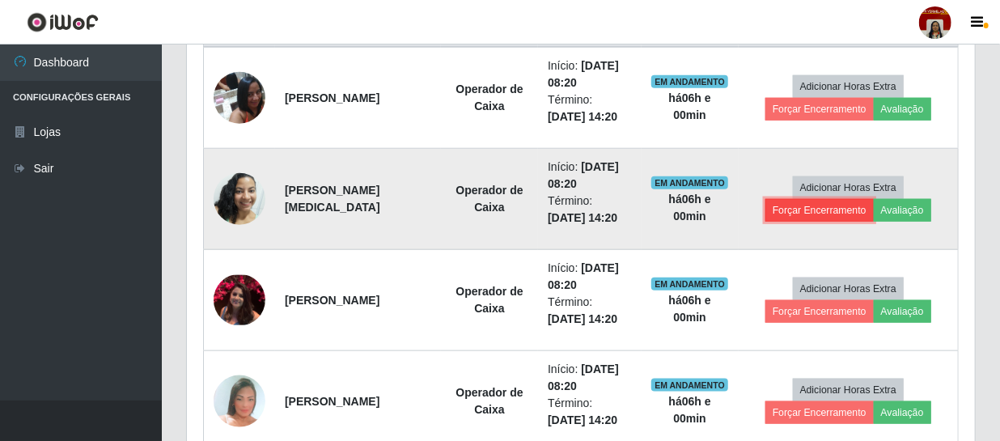
click at [799, 201] on button "Forçar Encerramento" at bounding box center [820, 210] width 108 height 23
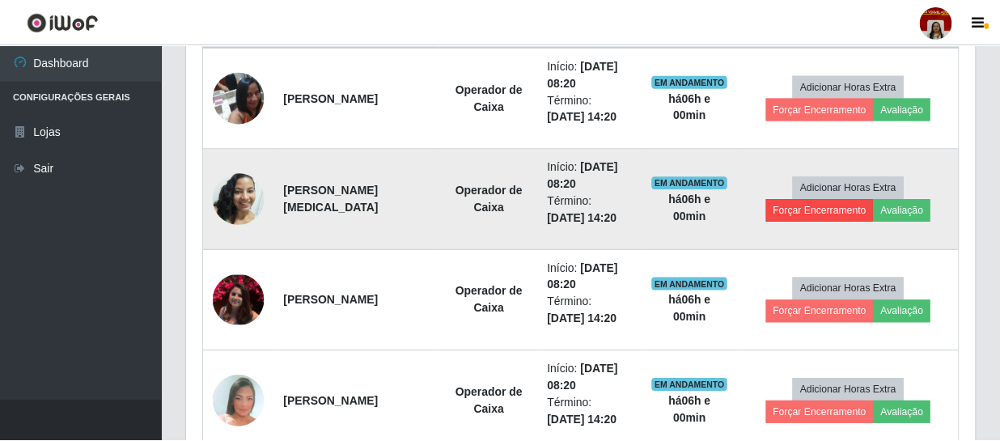
scroll to position [336, 781]
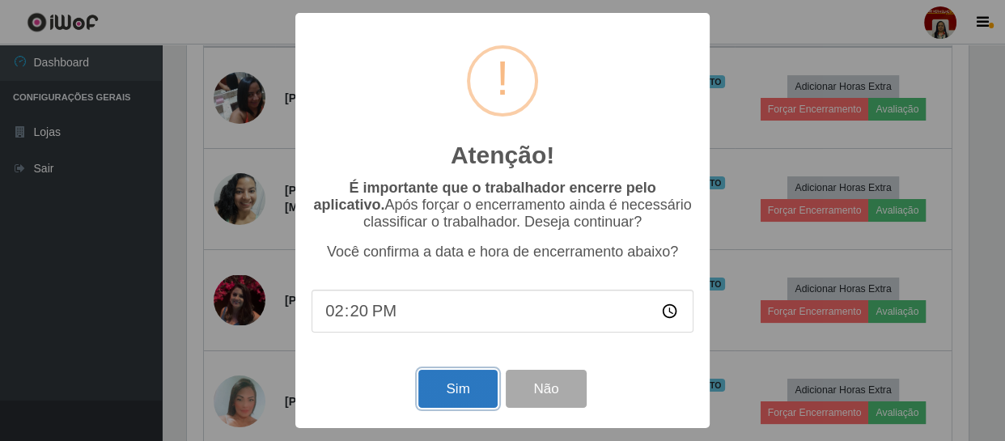
click at [454, 389] on button "Sim" at bounding box center [457, 389] width 79 height 38
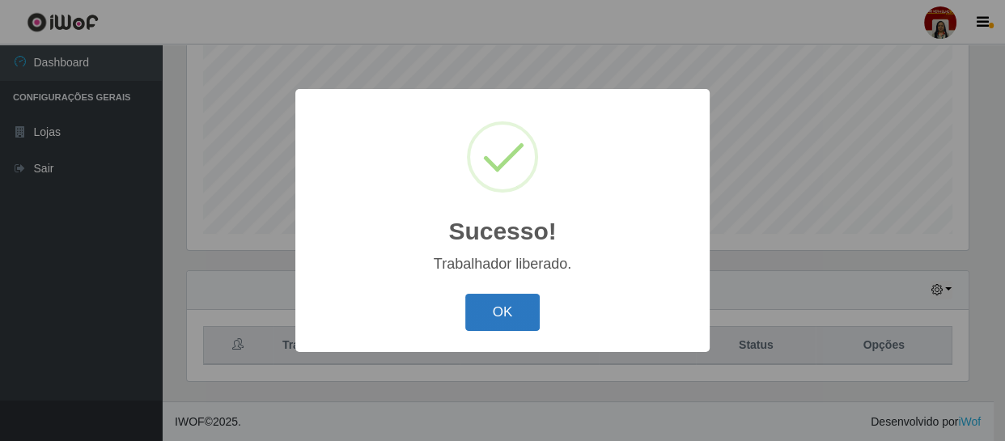
click at [494, 307] on button "OK" at bounding box center [502, 313] width 75 height 38
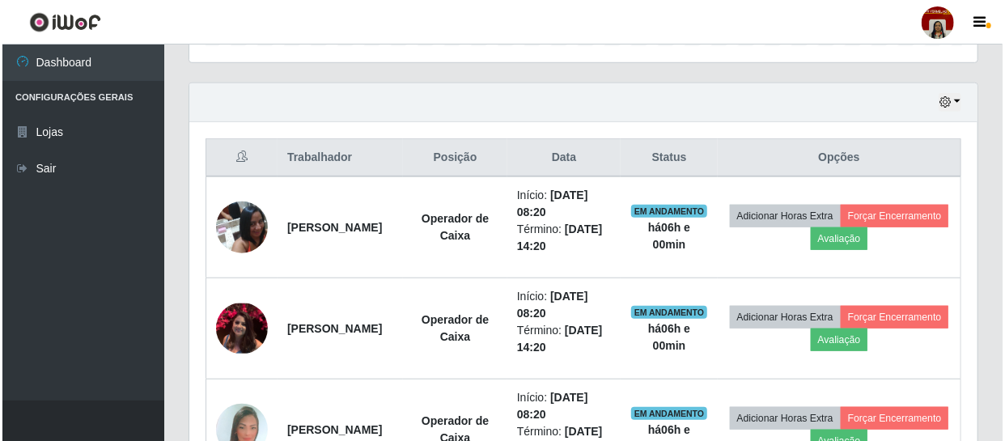
scroll to position [566, 0]
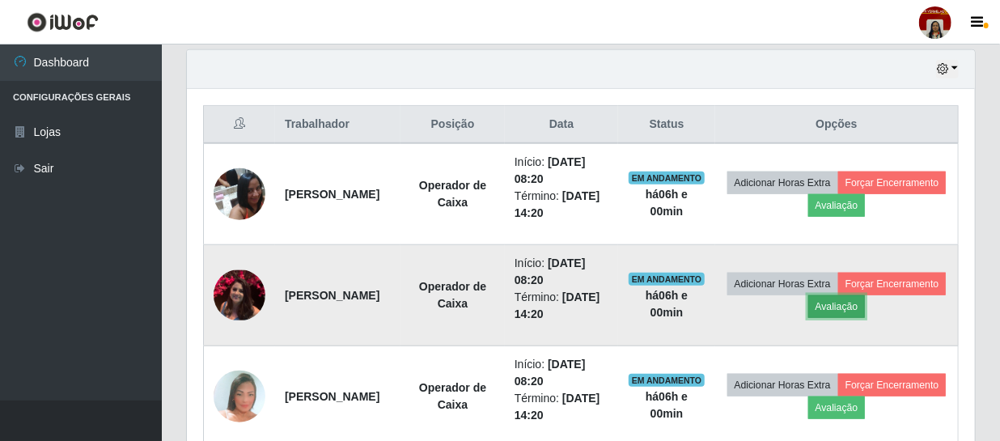
click at [866, 299] on button "Avaliação" at bounding box center [837, 306] width 57 height 23
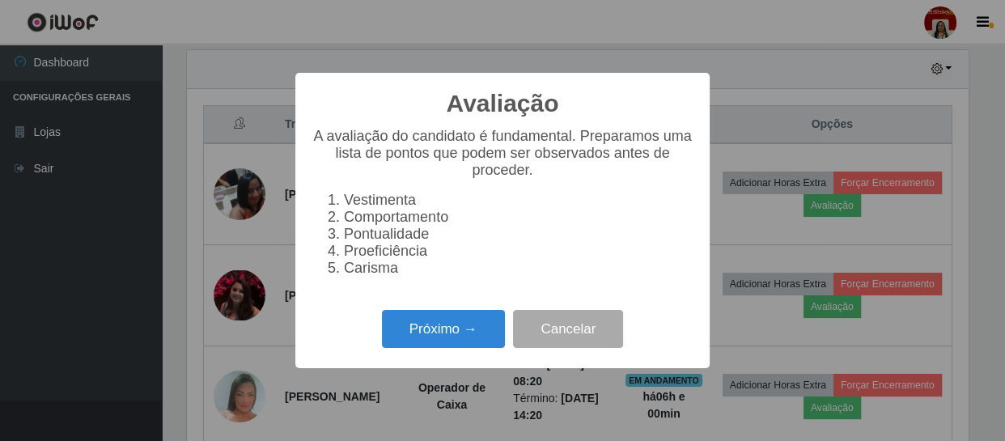
scroll to position [336, 781]
click at [457, 340] on button "Próximo →" at bounding box center [443, 329] width 123 height 38
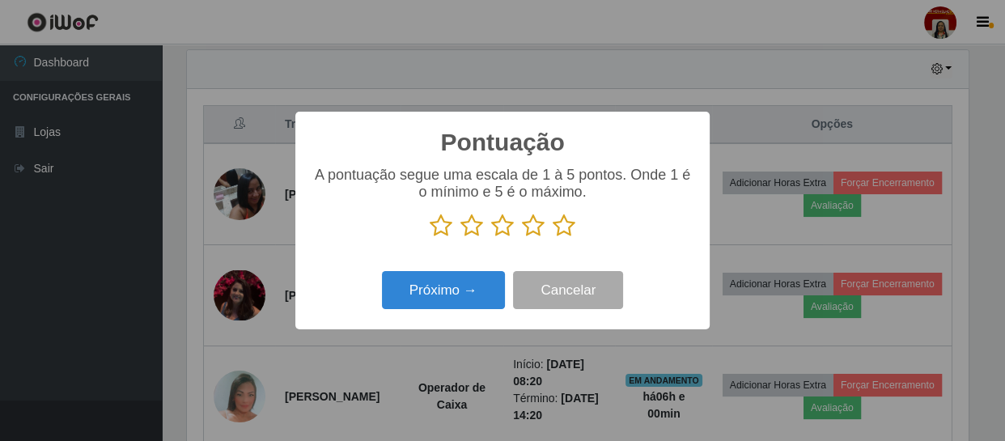
scroll to position [809043, 808596]
click at [569, 231] on icon at bounding box center [564, 226] width 23 height 24
click at [553, 238] on input "radio" at bounding box center [553, 238] width 0 height 0
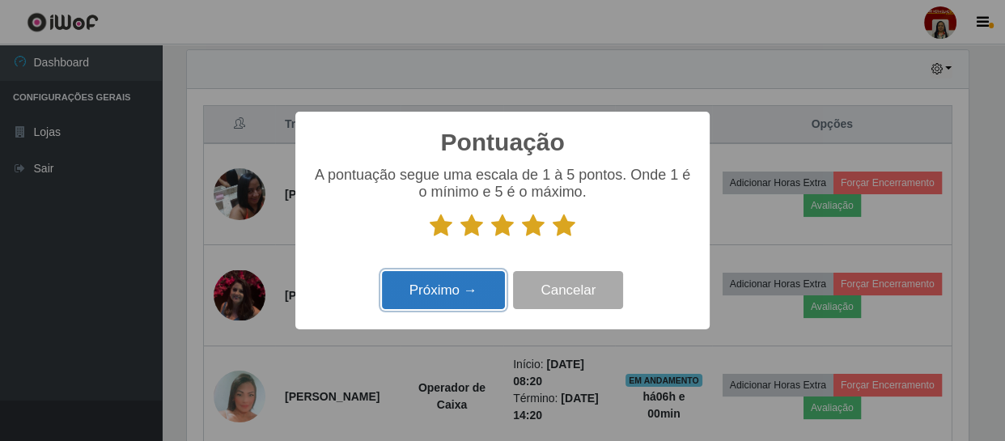
click at [443, 291] on button "Próximo →" at bounding box center [443, 290] width 123 height 38
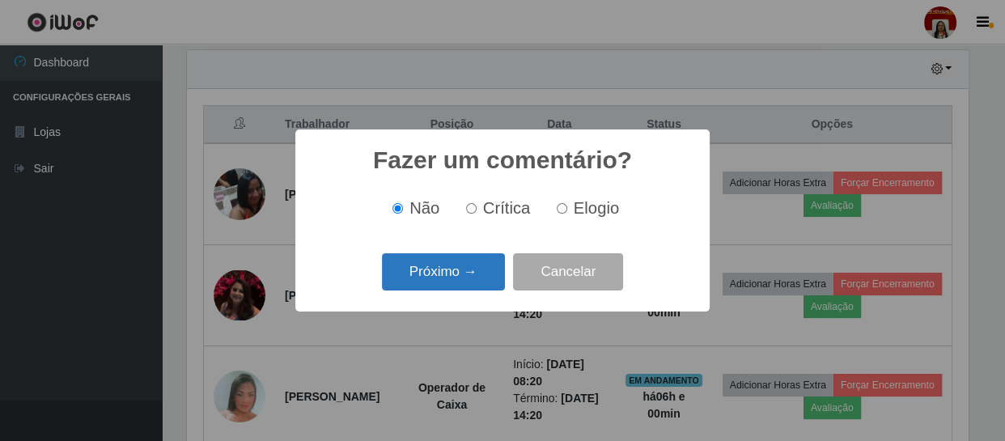
click at [438, 284] on button "Próximo →" at bounding box center [443, 272] width 123 height 38
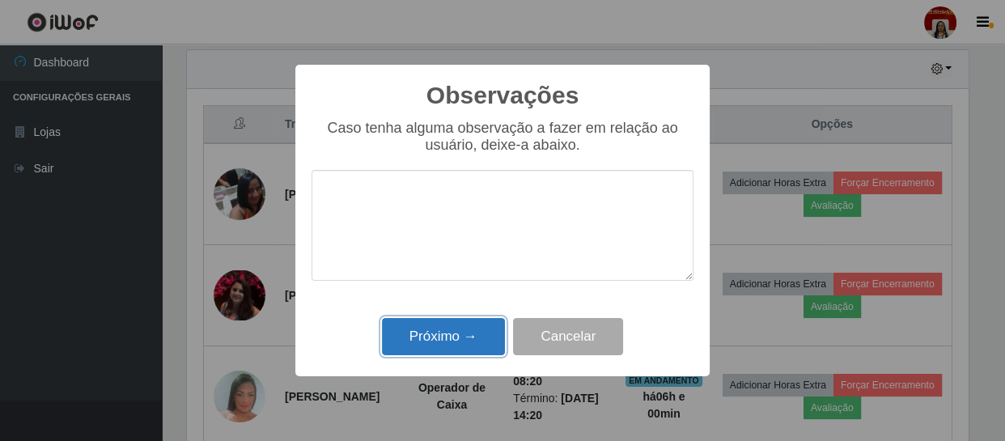
click at [448, 342] on button "Próximo →" at bounding box center [443, 337] width 123 height 38
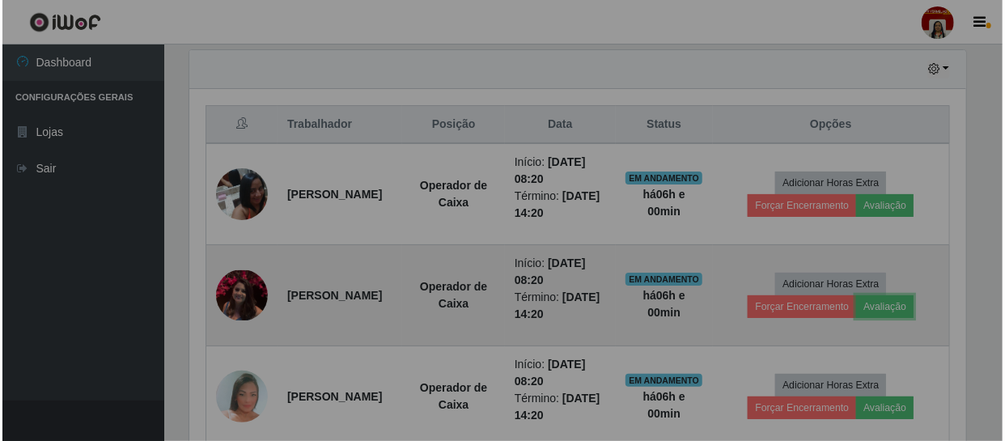
scroll to position [336, 788]
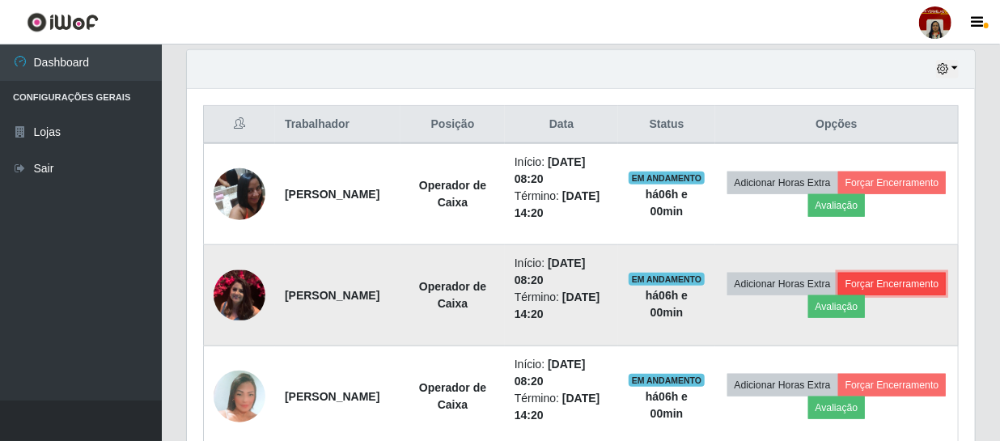
click at [839, 295] on button "Forçar Encerramento" at bounding box center [893, 284] width 108 height 23
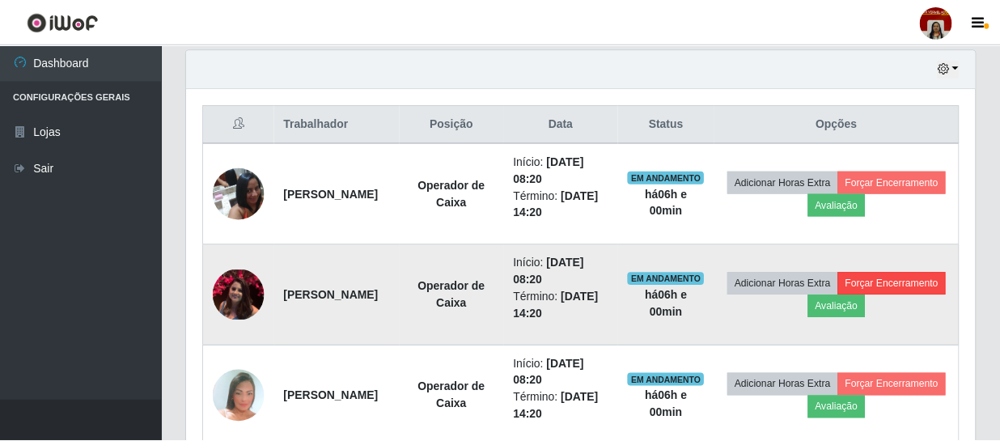
scroll to position [336, 781]
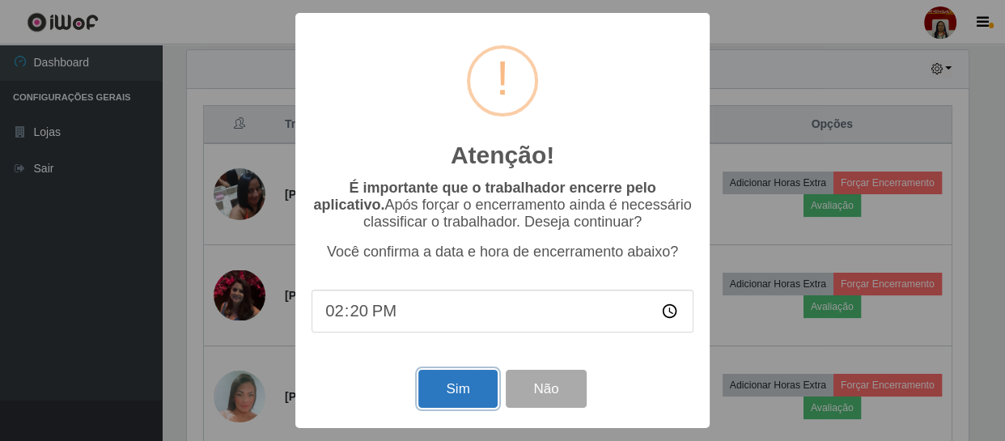
click at [442, 382] on button "Sim" at bounding box center [457, 389] width 79 height 38
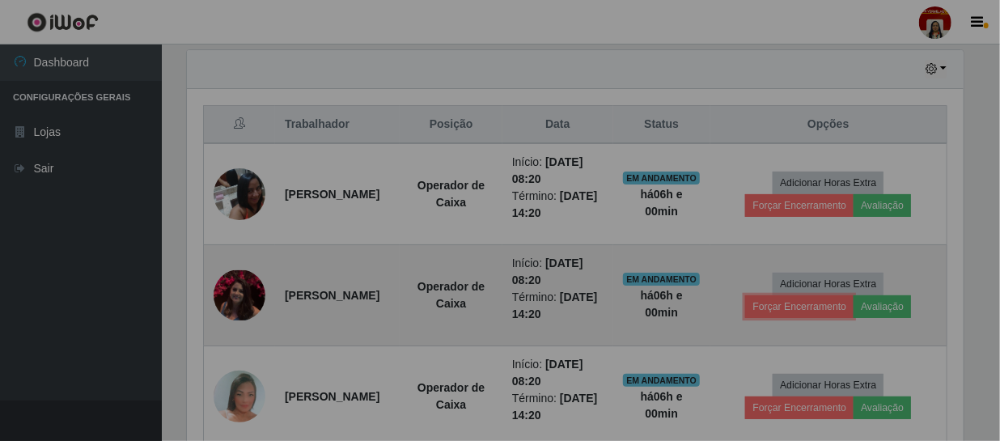
scroll to position [336, 788]
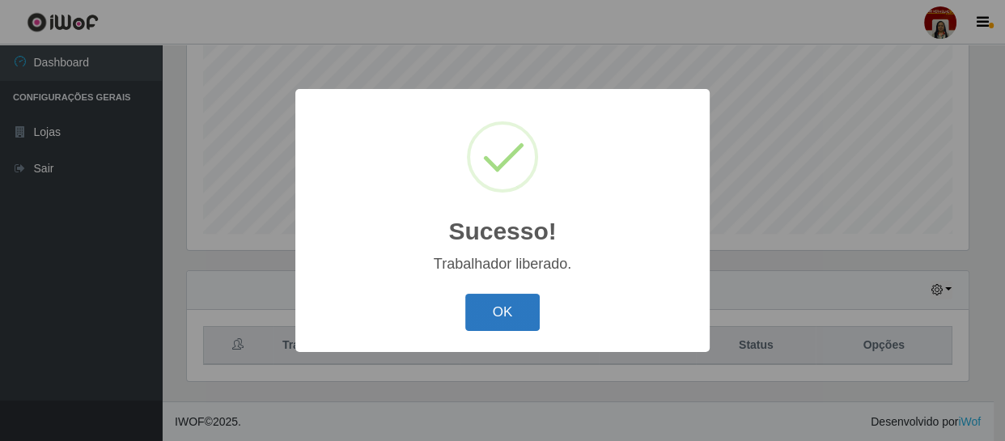
click at [518, 306] on button "OK" at bounding box center [502, 313] width 75 height 38
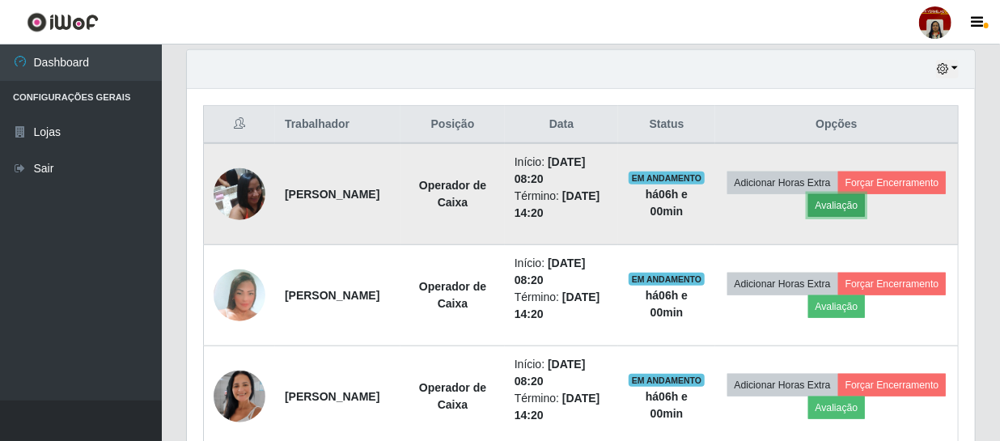
click at [866, 207] on button "Avaliação" at bounding box center [837, 205] width 57 height 23
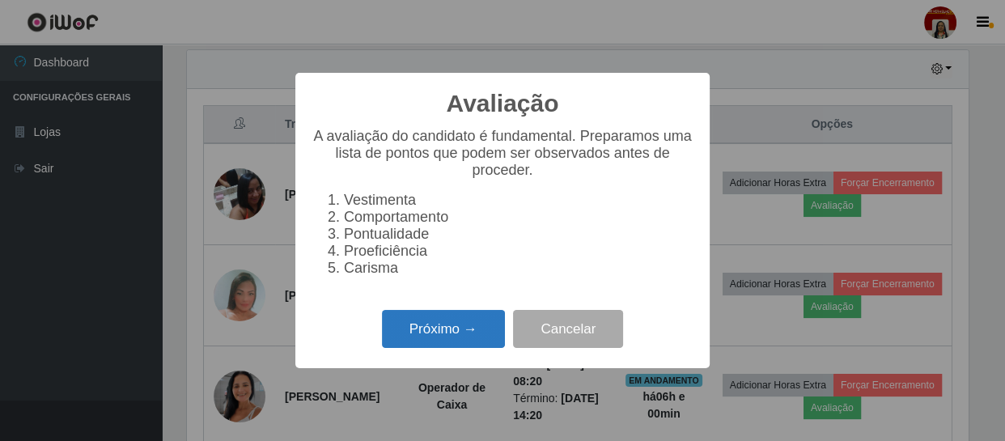
click at [454, 336] on button "Próximo →" at bounding box center [443, 329] width 123 height 38
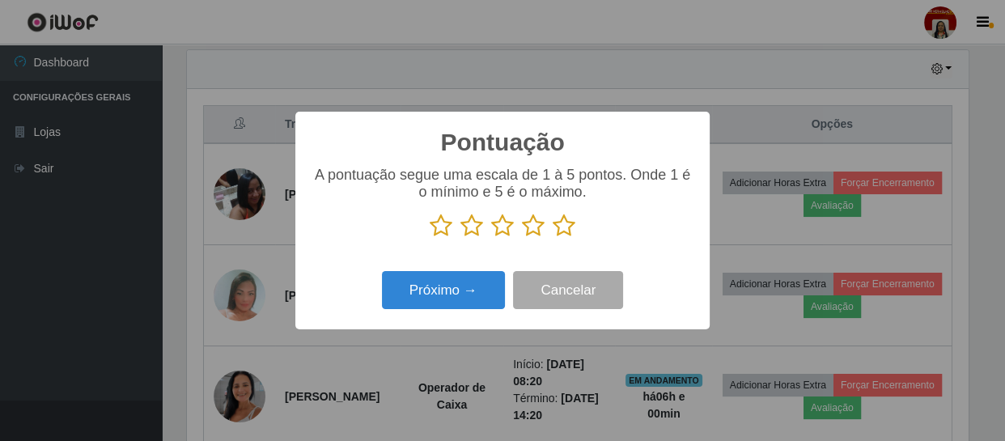
click at [567, 223] on icon at bounding box center [564, 226] width 23 height 24
click at [553, 238] on input "radio" at bounding box center [553, 238] width 0 height 0
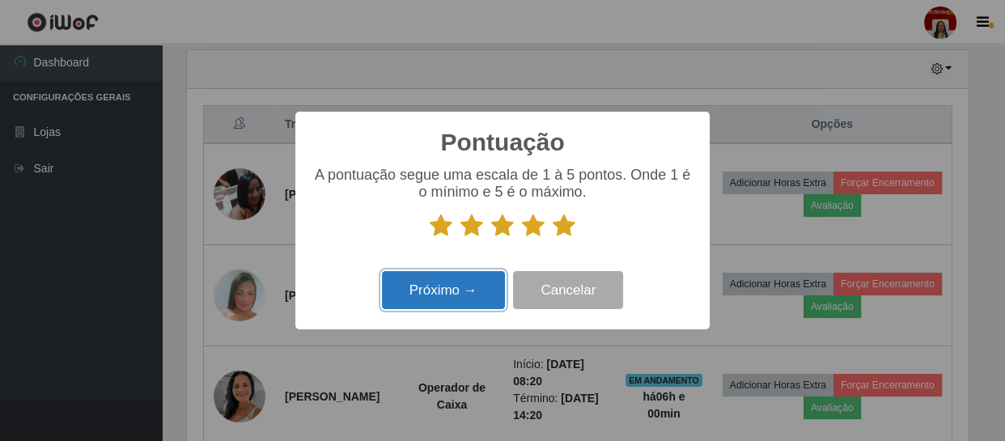
click at [475, 286] on button "Próximo →" at bounding box center [443, 290] width 123 height 38
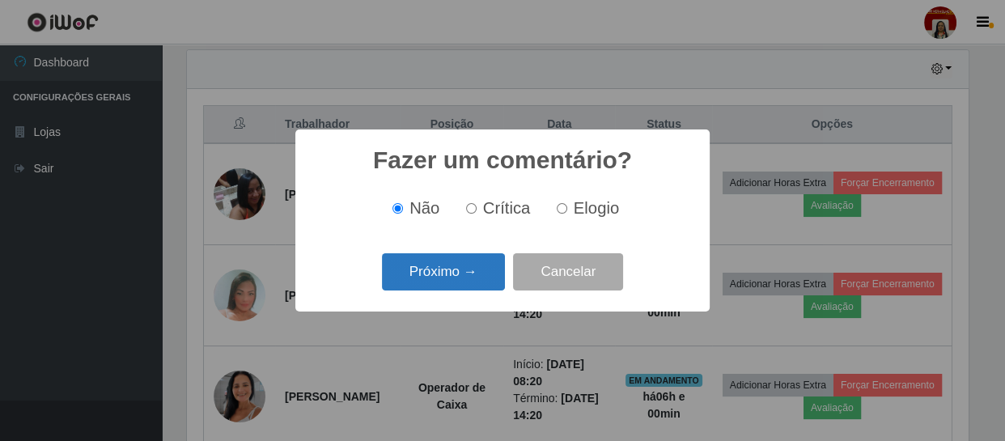
click at [480, 270] on button "Próximo →" at bounding box center [443, 272] width 123 height 38
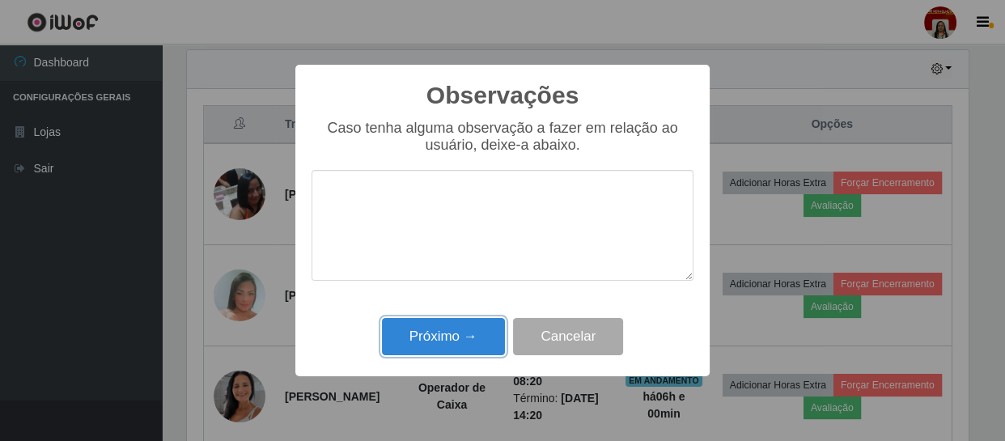
drag, startPoint x: 455, startPoint y: 345, endPoint x: 483, endPoint y: 331, distance: 31.5
click at [455, 346] on button "Próximo →" at bounding box center [443, 337] width 123 height 38
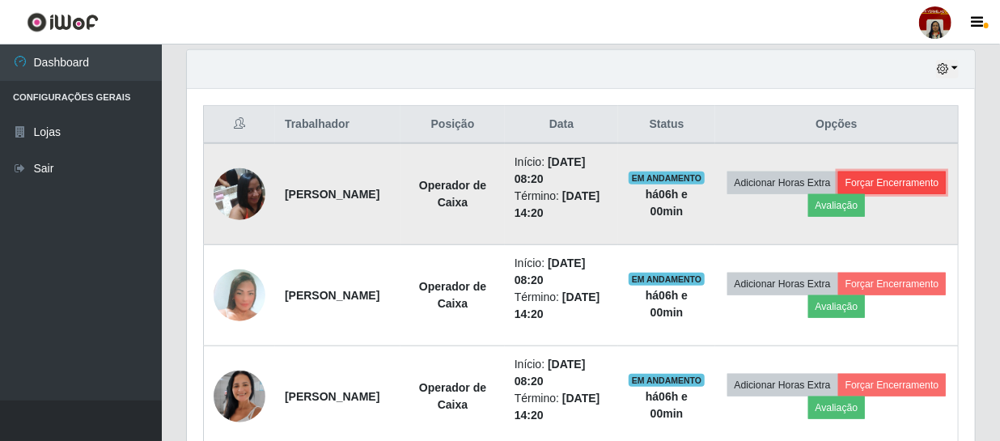
click at [839, 194] on button "Forçar Encerramento" at bounding box center [893, 183] width 108 height 23
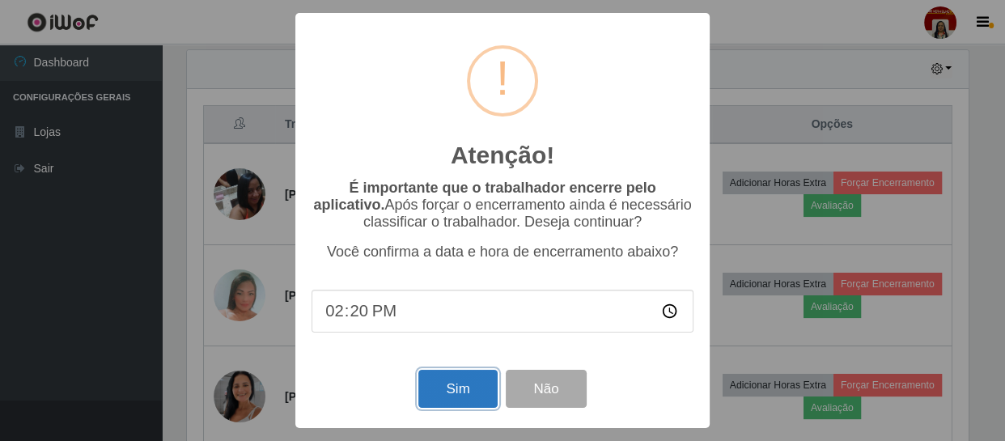
click at [452, 398] on button "Sim" at bounding box center [457, 389] width 79 height 38
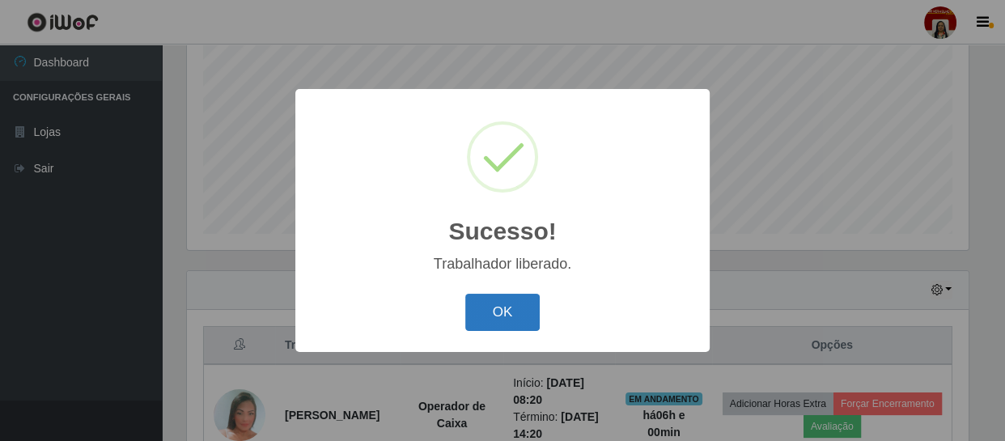
click at [503, 309] on button "OK" at bounding box center [502, 313] width 75 height 38
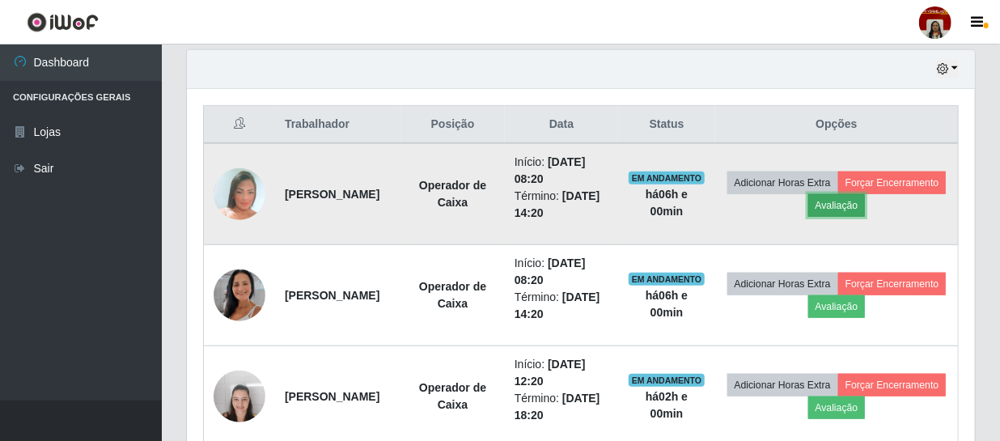
click at [866, 202] on button "Avaliação" at bounding box center [837, 205] width 57 height 23
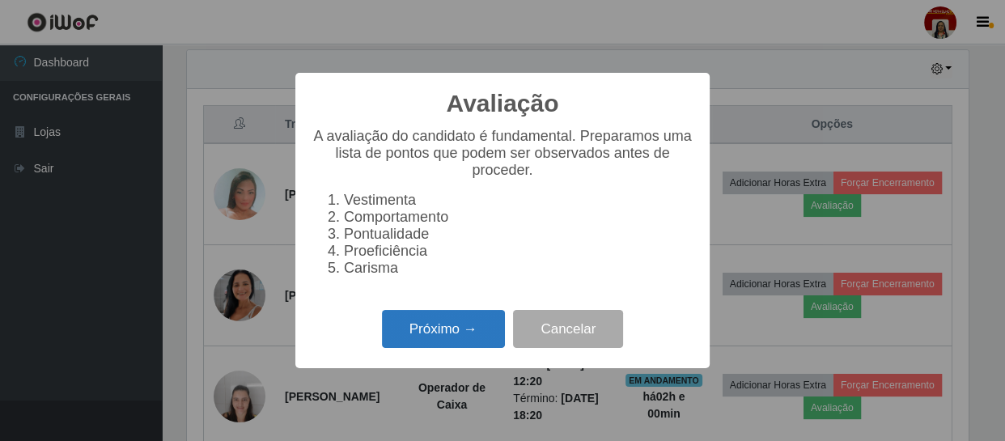
click at [463, 335] on button "Próximo →" at bounding box center [443, 329] width 123 height 38
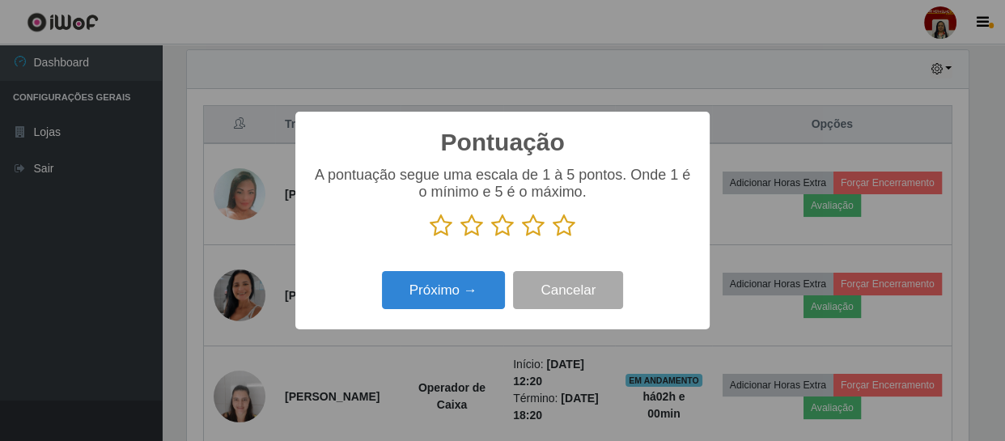
click at [559, 227] on icon at bounding box center [564, 226] width 23 height 24
click at [553, 238] on input "radio" at bounding box center [553, 238] width 0 height 0
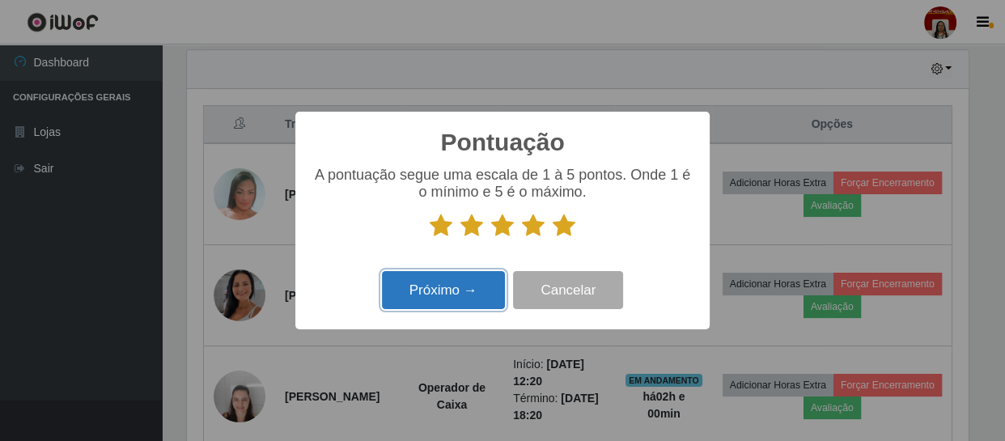
click at [449, 299] on button "Próximo →" at bounding box center [443, 290] width 123 height 38
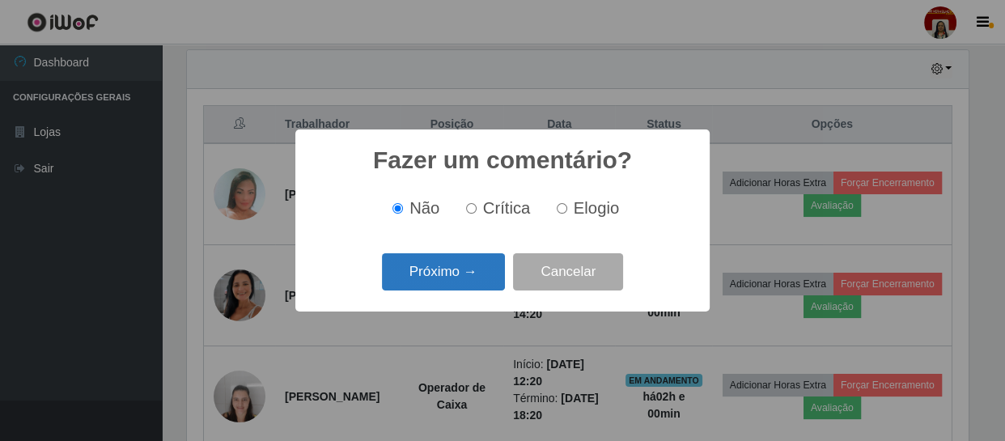
click at [476, 269] on button "Próximo →" at bounding box center [443, 272] width 123 height 38
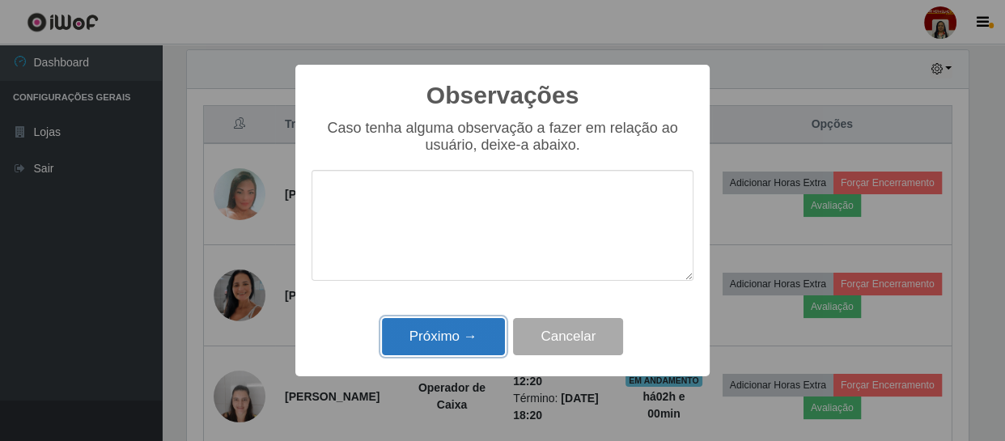
click at [469, 323] on button "Próximo →" at bounding box center [443, 337] width 123 height 38
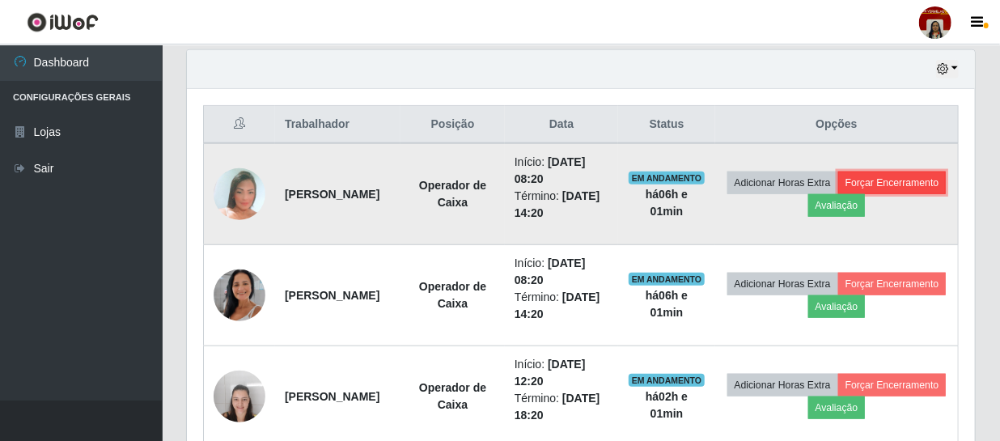
click at [839, 194] on button "Forçar Encerramento" at bounding box center [893, 183] width 108 height 23
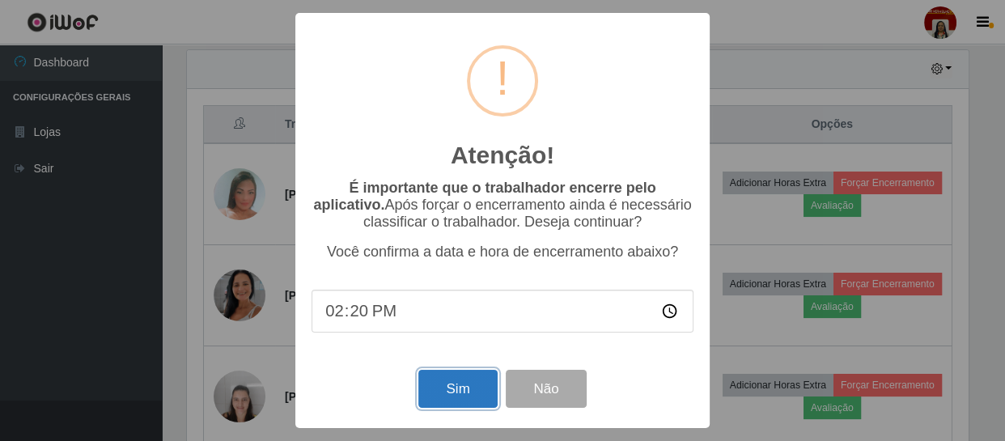
click at [452, 393] on button "Sim" at bounding box center [457, 389] width 79 height 38
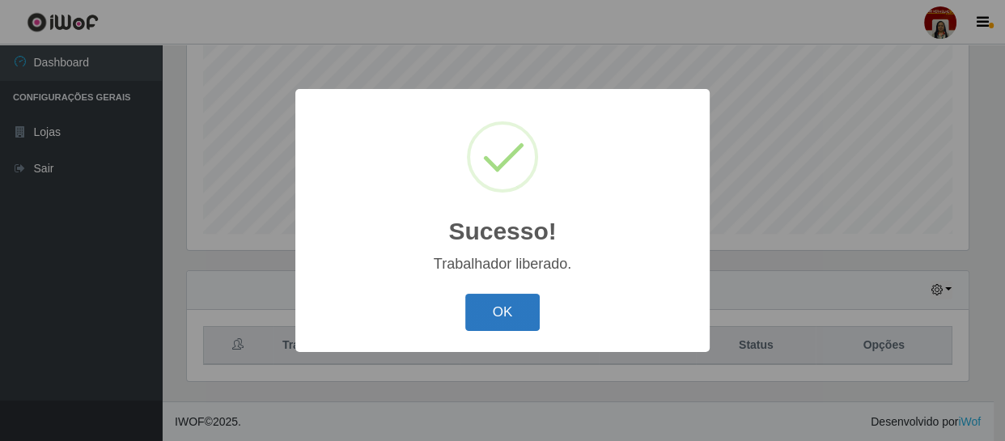
click at [502, 316] on button "OK" at bounding box center [502, 313] width 75 height 38
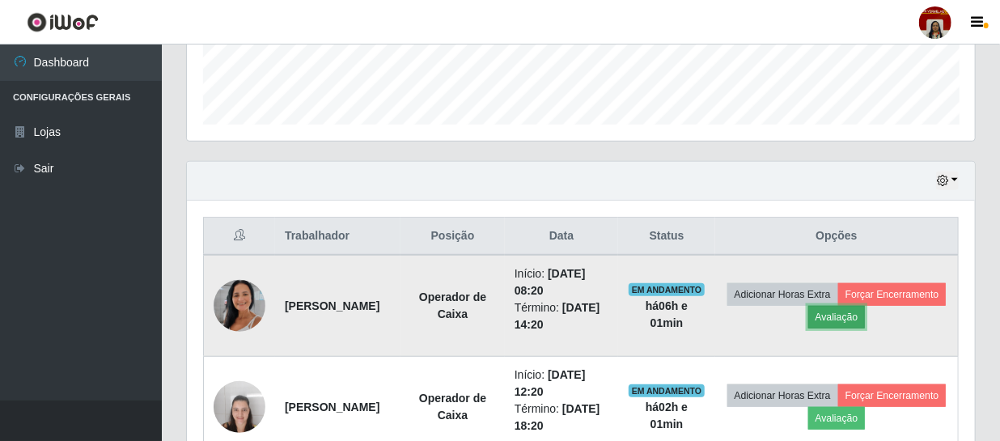
click at [866, 317] on button "Avaliação" at bounding box center [837, 317] width 57 height 23
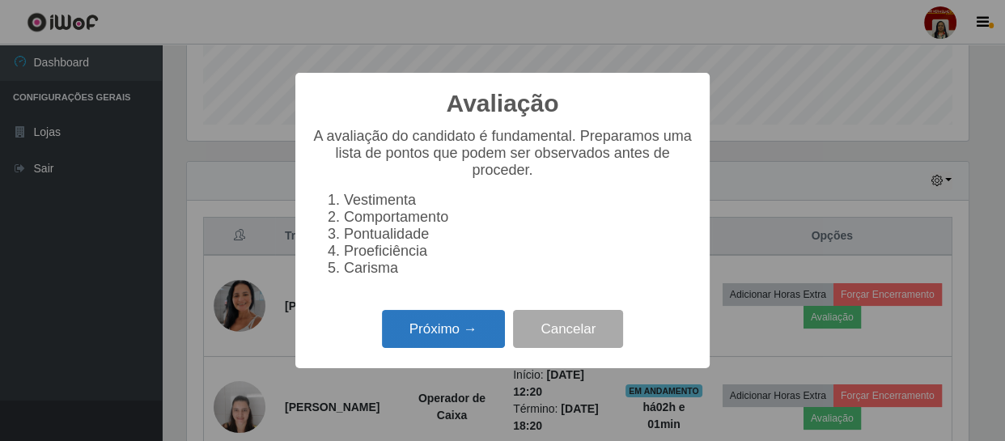
click at [463, 333] on button "Próximo →" at bounding box center [443, 329] width 123 height 38
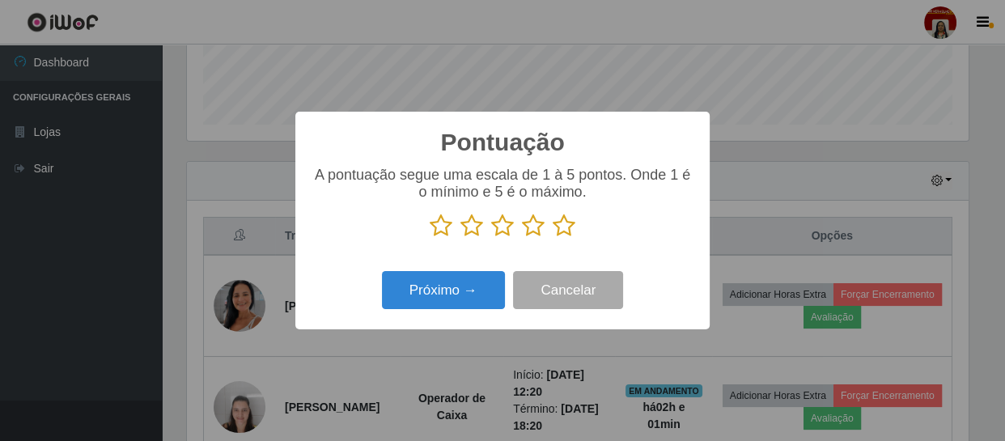
drag, startPoint x: 563, startPoint y: 234, endPoint x: 497, endPoint y: 259, distance: 70.2
click at [563, 232] on icon at bounding box center [564, 226] width 23 height 24
click at [553, 238] on input "radio" at bounding box center [553, 238] width 0 height 0
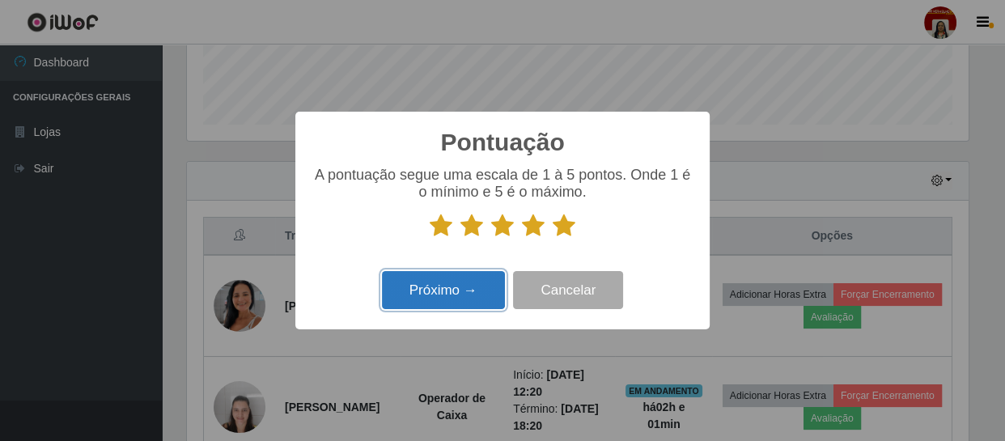
click at [483, 295] on button "Próximo →" at bounding box center [443, 290] width 123 height 38
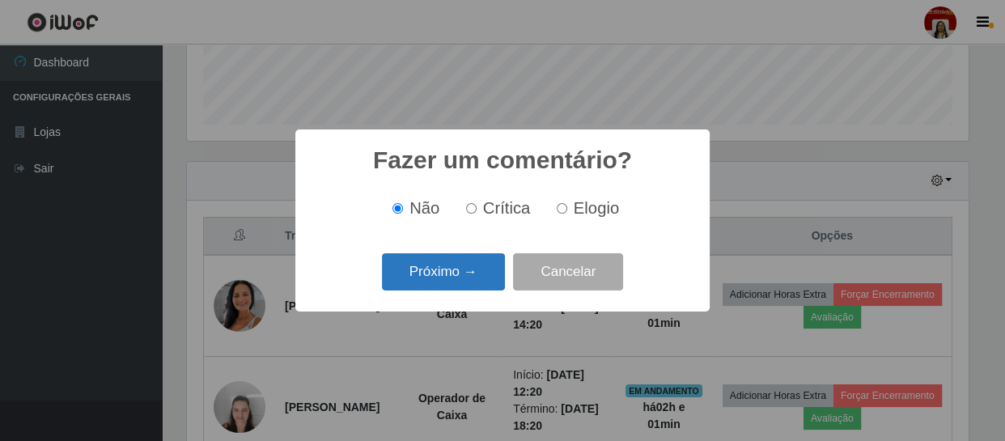
click at [455, 259] on button "Próximo →" at bounding box center [443, 272] width 123 height 38
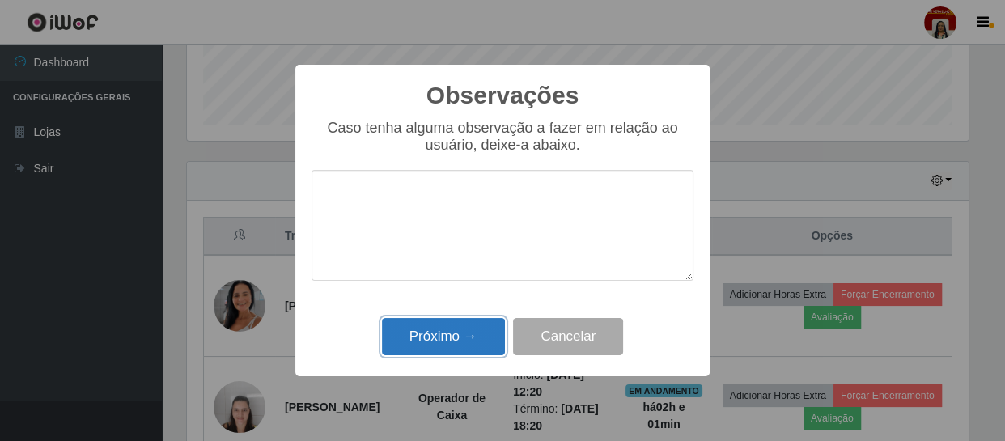
click at [456, 329] on button "Próximo →" at bounding box center [443, 337] width 123 height 38
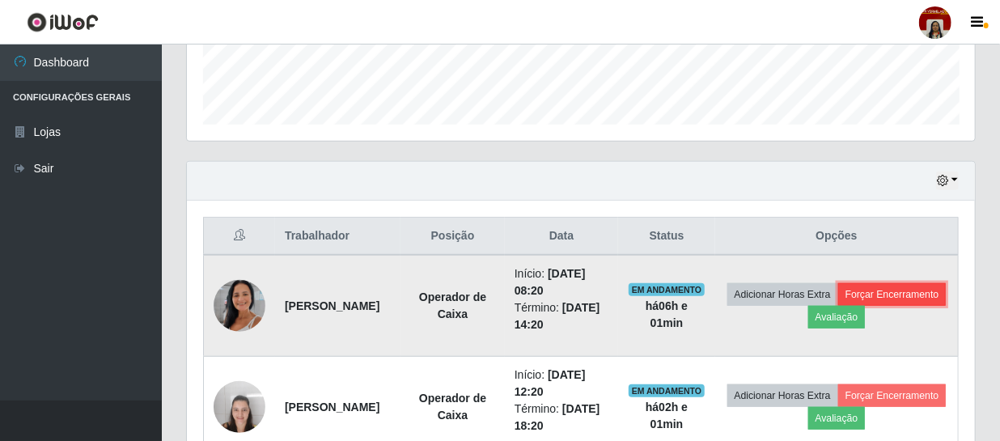
click at [839, 306] on button "Forçar Encerramento" at bounding box center [893, 294] width 108 height 23
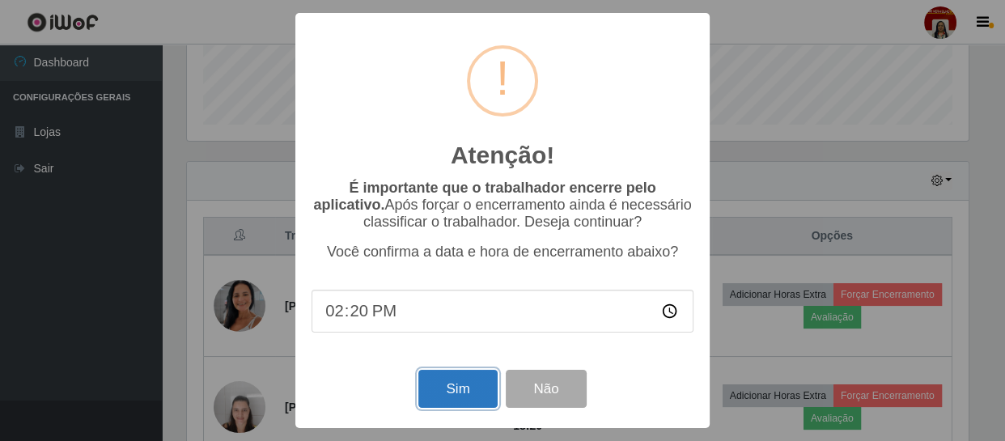
click at [469, 383] on button "Sim" at bounding box center [457, 389] width 79 height 38
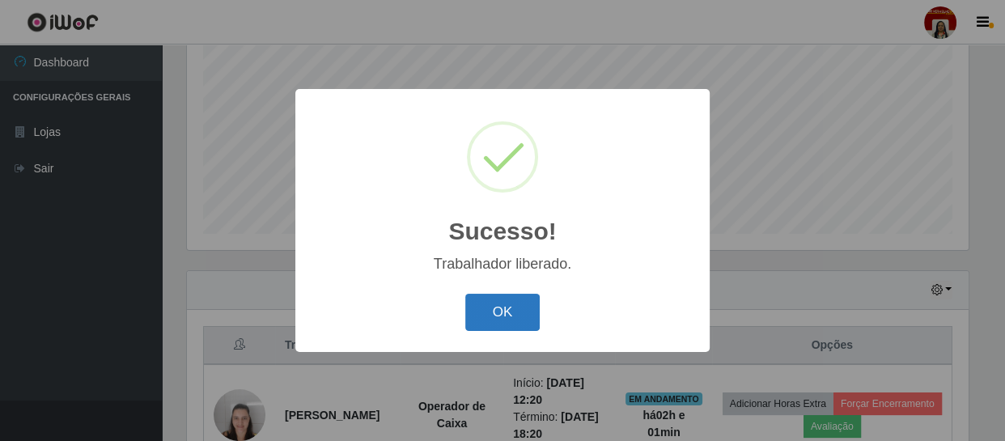
click at [500, 321] on button "OK" at bounding box center [502, 313] width 75 height 38
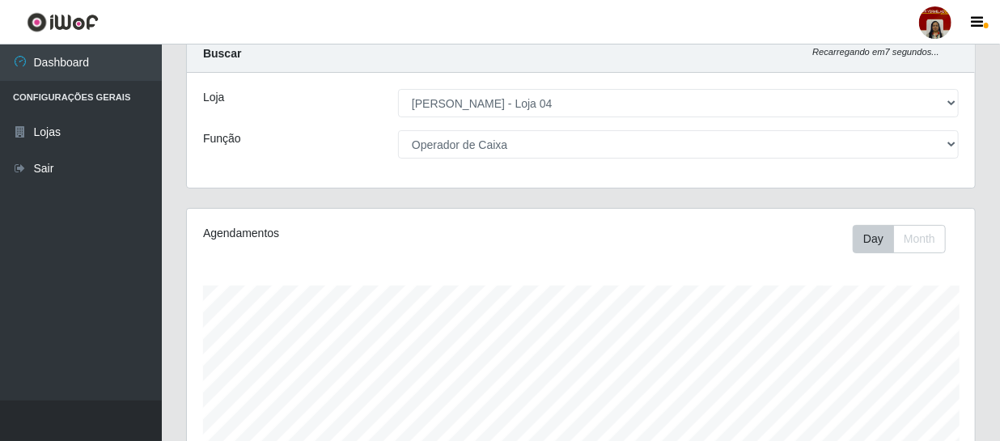
scroll to position [0, 0]
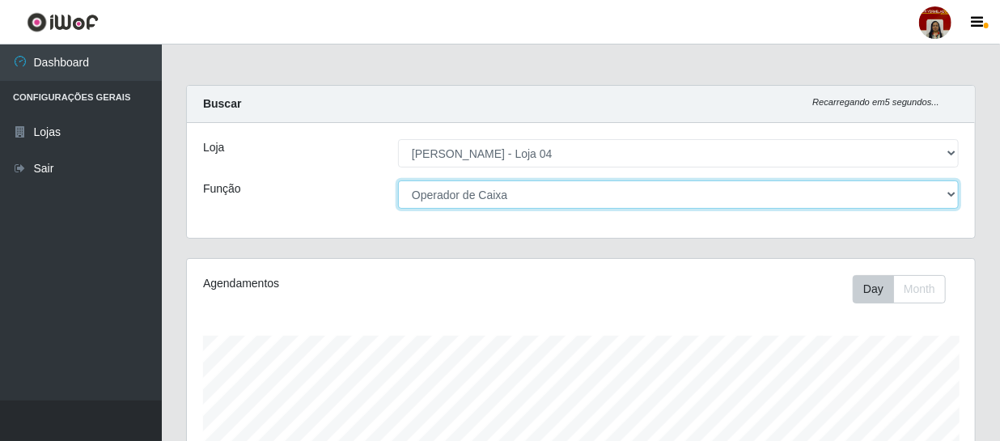
drag, startPoint x: 668, startPoint y: 191, endPoint x: 665, endPoint y: 200, distance: 9.5
click at [665, 202] on select "[Selecione...] ASG ASG + ASG ++ Auxiliar de Depósito Auxiliar de Depósito + Aux…" at bounding box center [678, 194] width 561 height 28
click at [398, 180] on select "[Selecione...] ASG ASG + ASG ++ Auxiliar de Depósito Auxiliar de Depósito + Aux…" at bounding box center [678, 194] width 561 height 28
click at [529, 192] on select "[Selecione...] ASG ASG + ASG ++ Auxiliar de Depósito Auxiliar de Depósito + Aux…" at bounding box center [678, 194] width 561 height 28
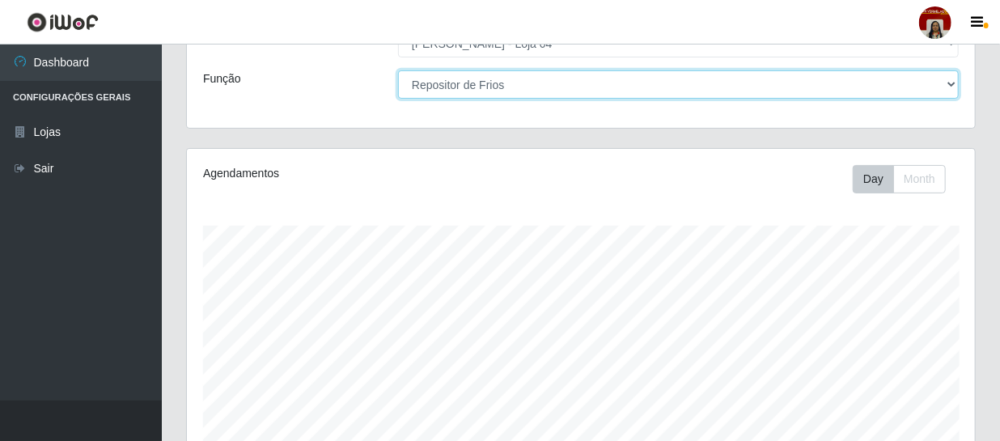
scroll to position [146, 0]
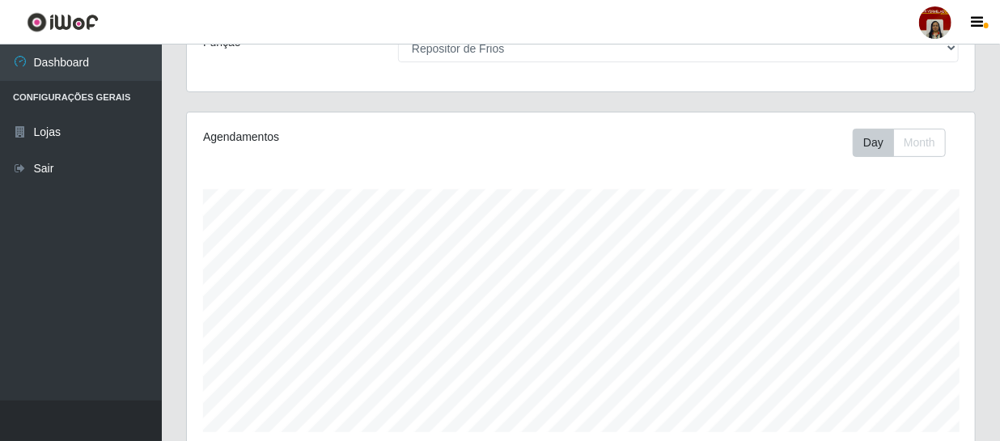
click at [554, 41] on header "Perfil Alterar Senha Sair" at bounding box center [500, 22] width 1000 height 45
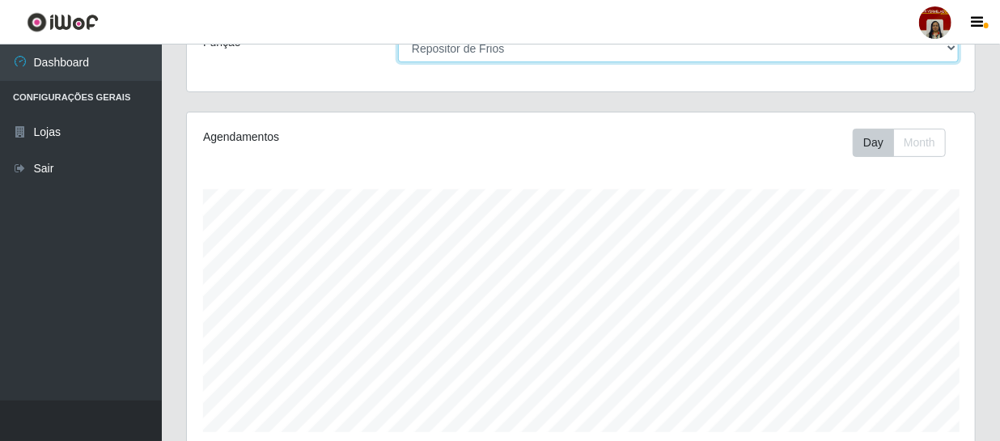
click at [552, 58] on select "[Selecione...] ASG ASG + ASG ++ Auxiliar de Depósito Auxiliar de Depósito + Aux…" at bounding box center [678, 48] width 561 height 28
click at [398, 34] on select "[Selecione...] ASG ASG + ASG ++ Auxiliar de Depósito Auxiliar de Depósito + Aux…" at bounding box center [678, 48] width 561 height 28
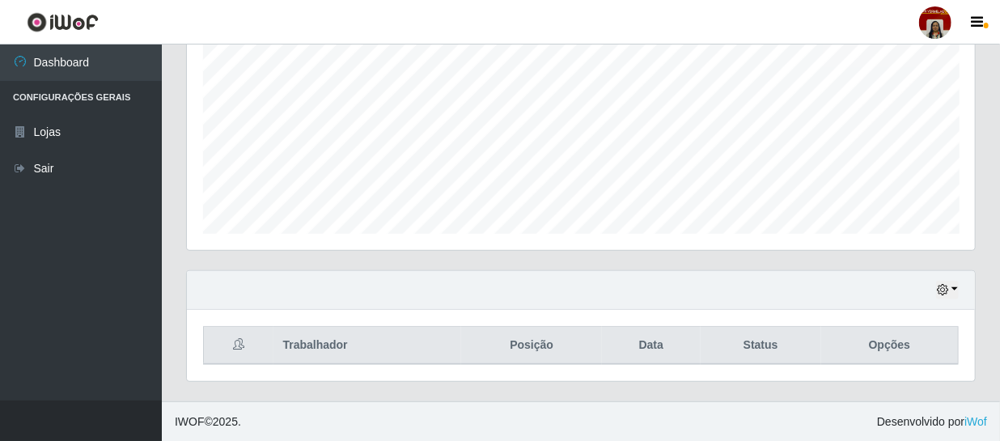
scroll to position [0, 0]
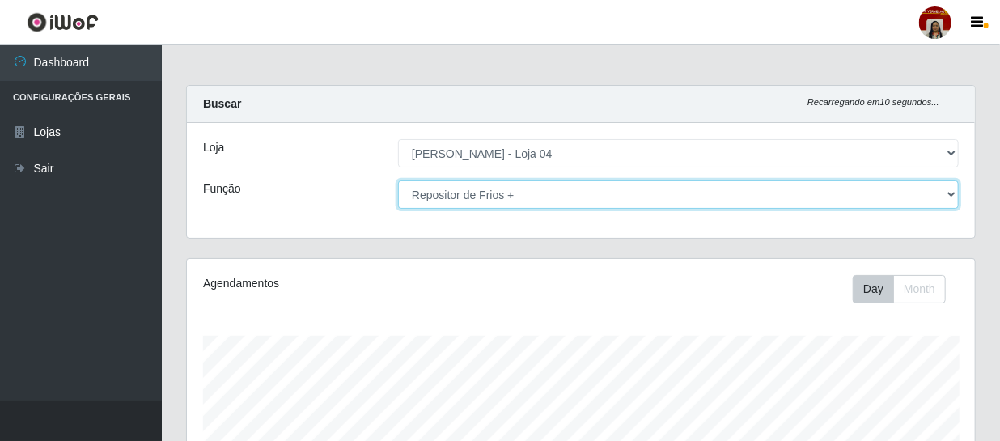
click at [553, 193] on select "[Selecione...] ASG ASG + ASG ++ Auxiliar de Depósito Auxiliar de Depósito + Aux…" at bounding box center [678, 194] width 561 height 28
select select "112"
click at [398, 180] on select "[Selecione...] ASG ASG + ASG ++ Auxiliar de Depósito Auxiliar de Depósito + Aux…" at bounding box center [678, 194] width 561 height 28
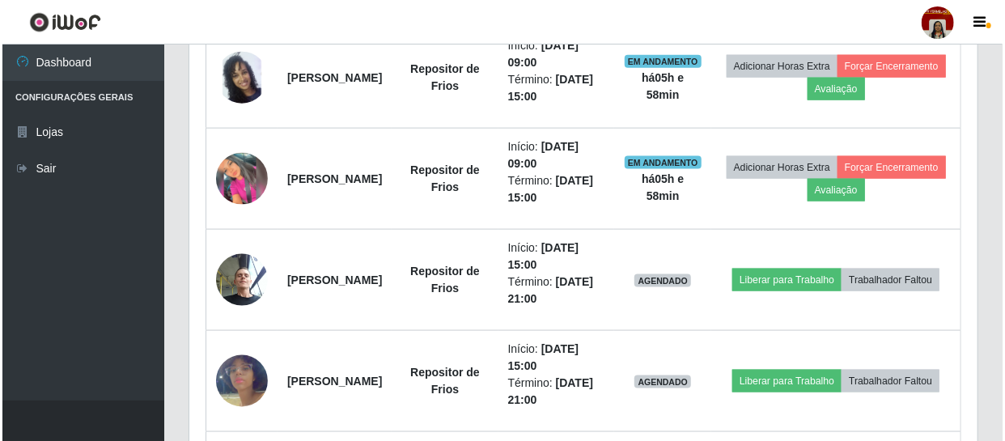
scroll to position [859, 0]
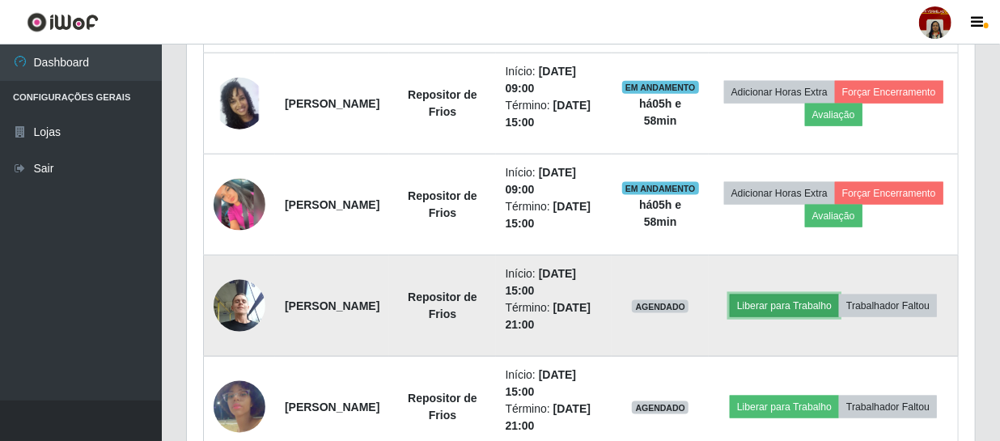
click at [839, 295] on button "Liberar para Trabalho" at bounding box center [784, 306] width 109 height 23
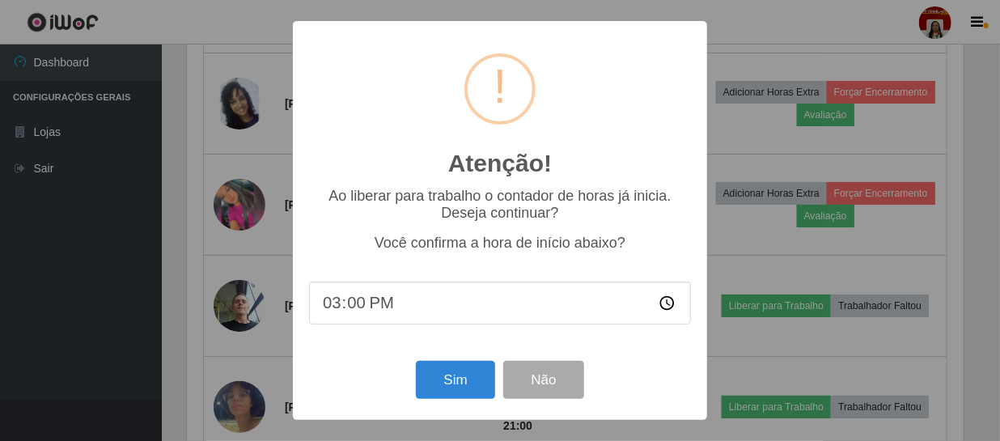
scroll to position [336, 781]
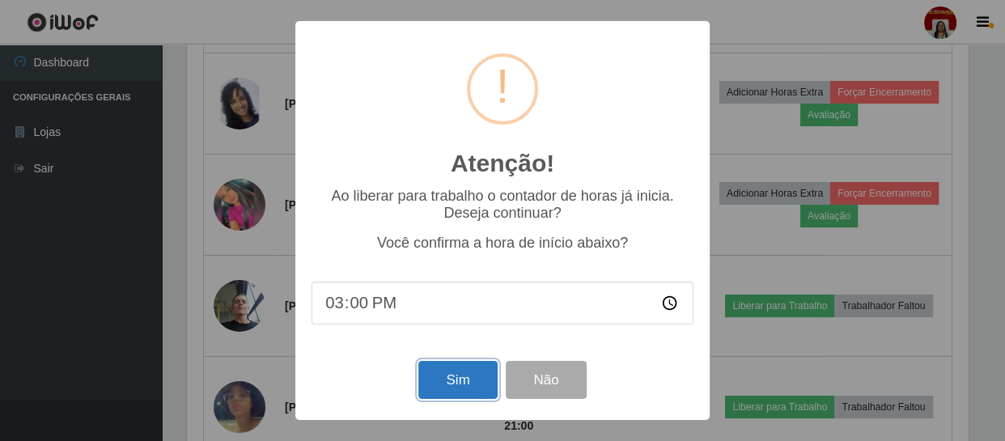
click at [472, 388] on button "Sim" at bounding box center [457, 380] width 79 height 38
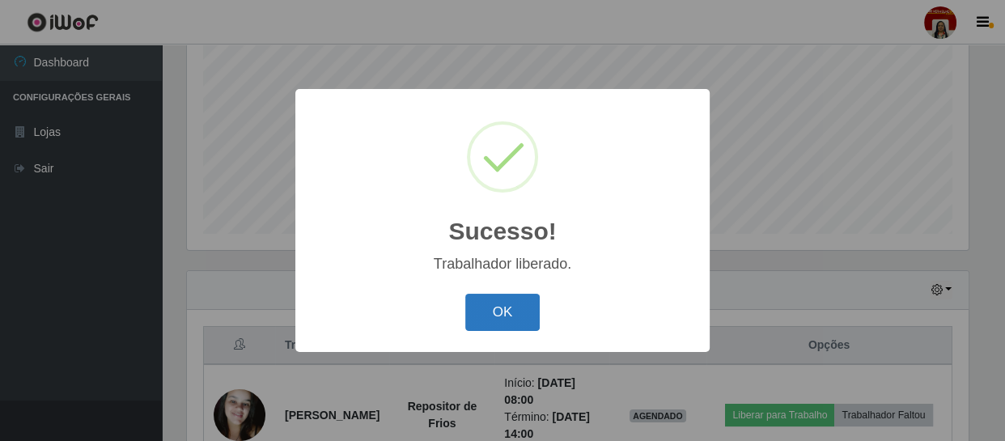
click at [518, 311] on button "OK" at bounding box center [502, 313] width 75 height 38
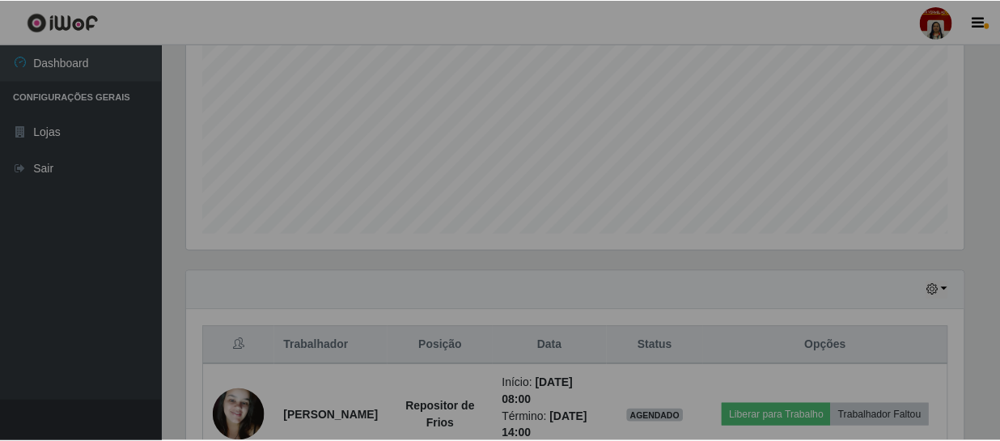
scroll to position [336, 788]
